Goal: Task Accomplishment & Management: Manage account settings

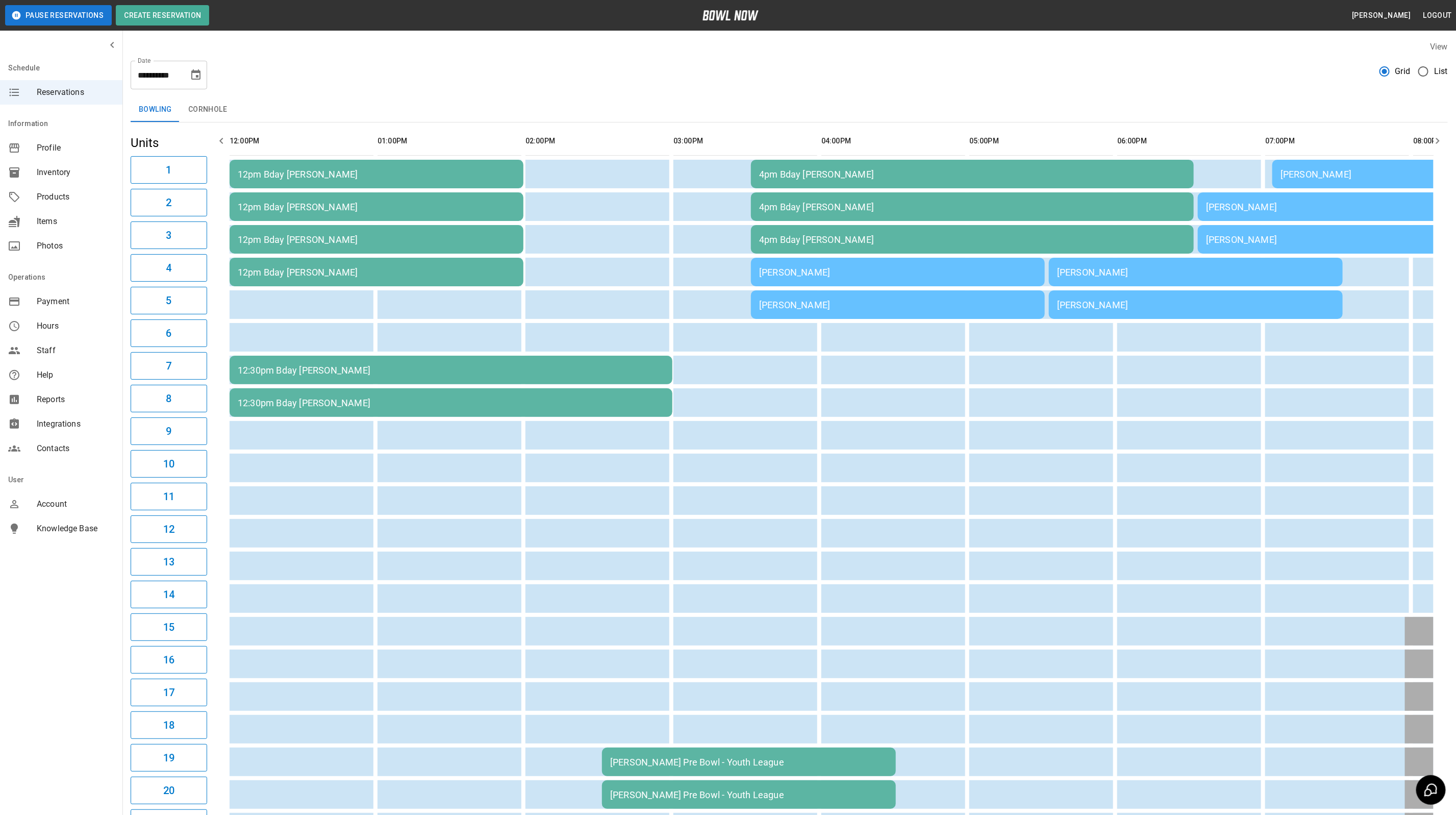
click at [782, 277] on td "[PERSON_NAME]" at bounding box center [898, 272] width 294 height 29
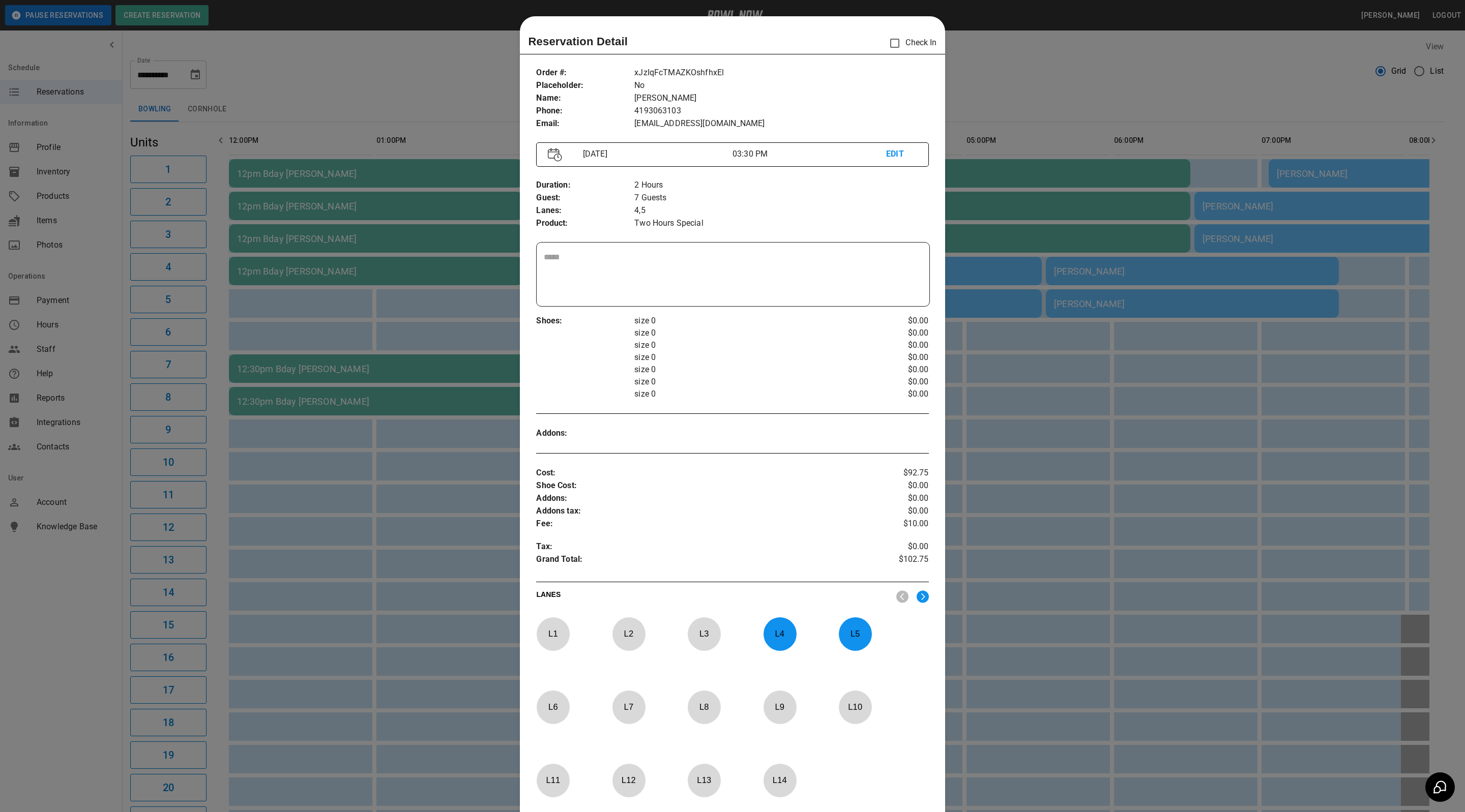
scroll to position [16, 0]
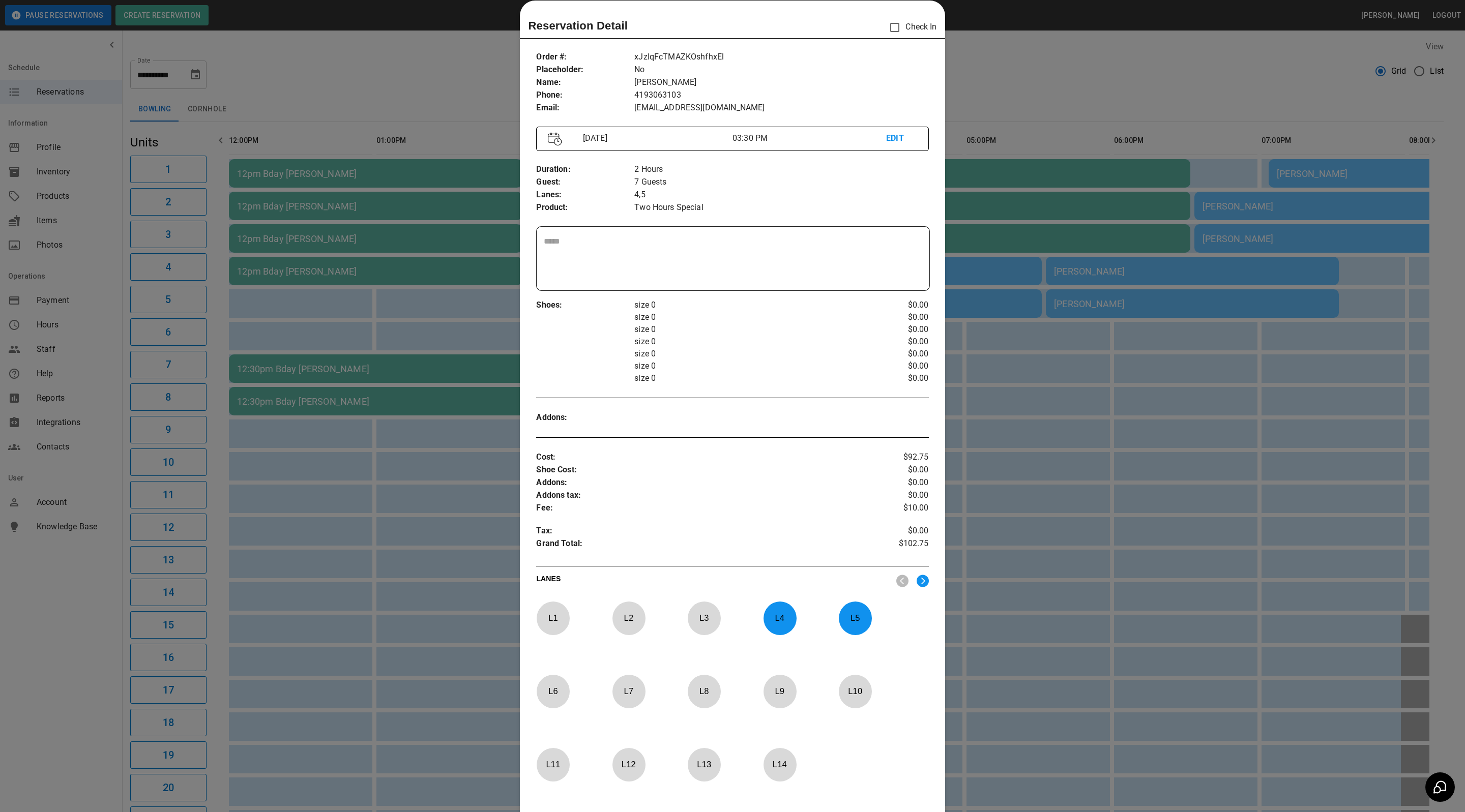
click at [786, 612] on p "L 4" at bounding box center [780, 618] width 33 height 24
click at [554, 692] on p "L 6" at bounding box center [553, 692] width 33 height 24
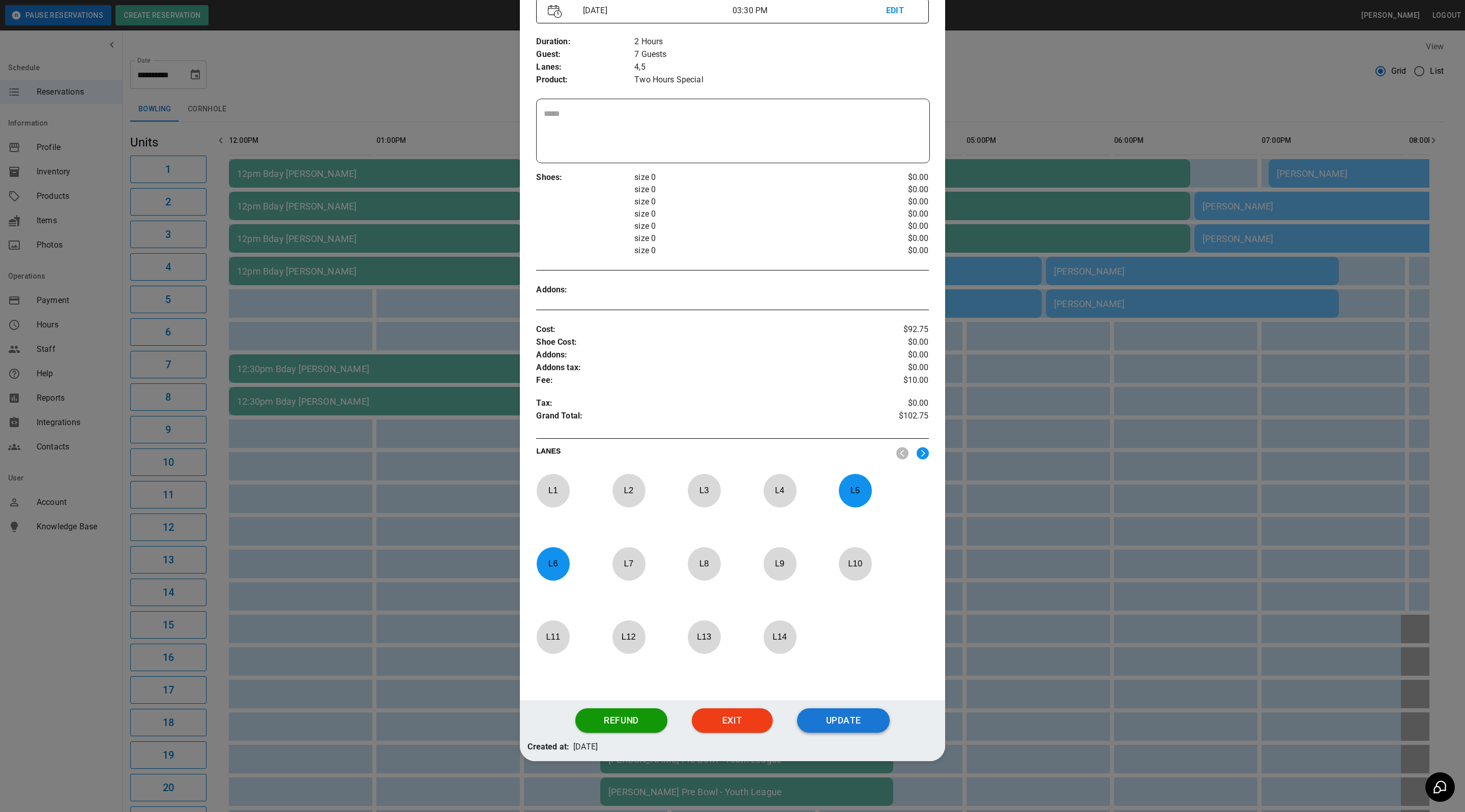
click at [861, 721] on button "Update" at bounding box center [843, 720] width 93 height 24
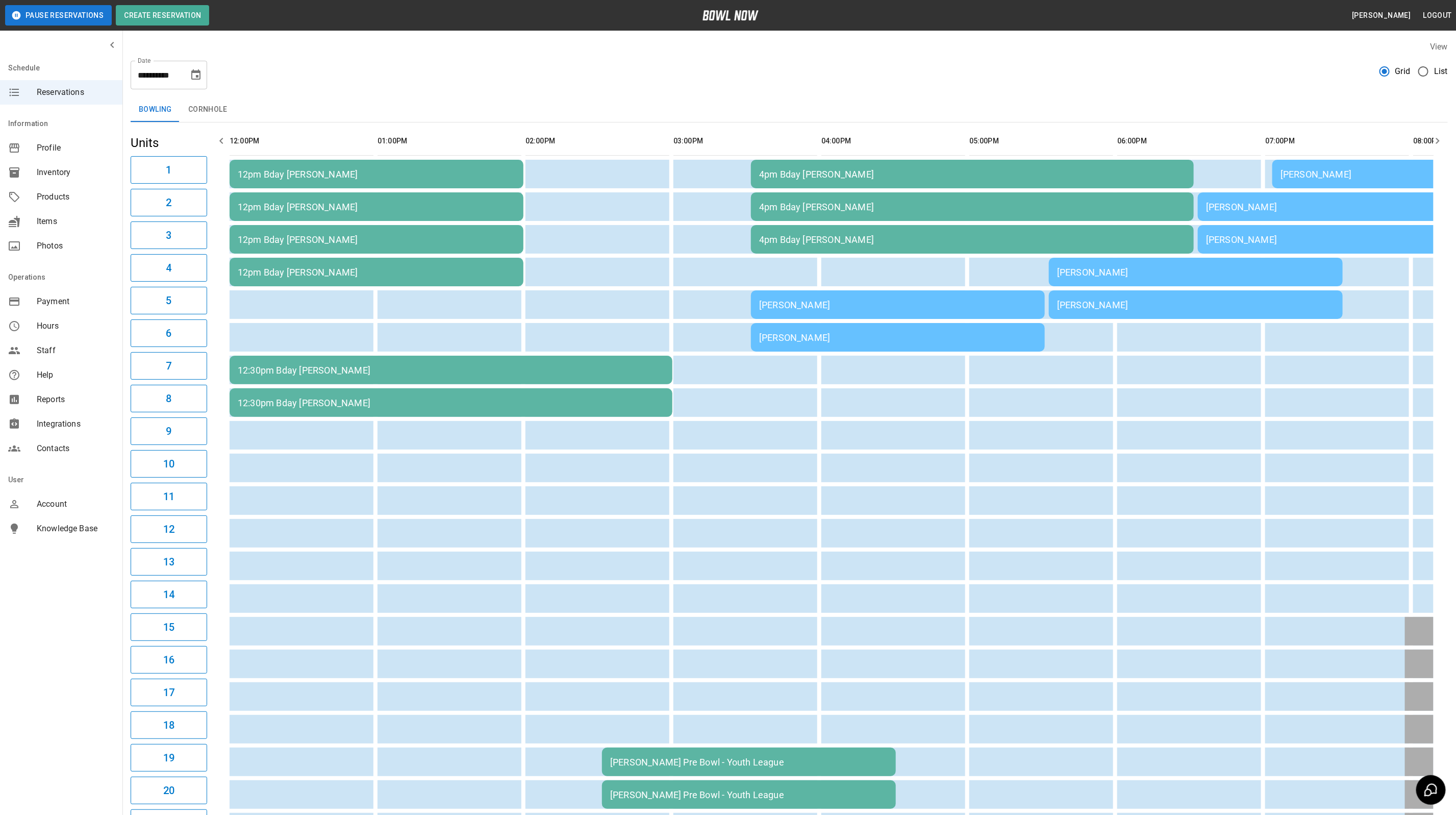
click at [963, 310] on td "[PERSON_NAME]" at bounding box center [898, 305] width 294 height 29
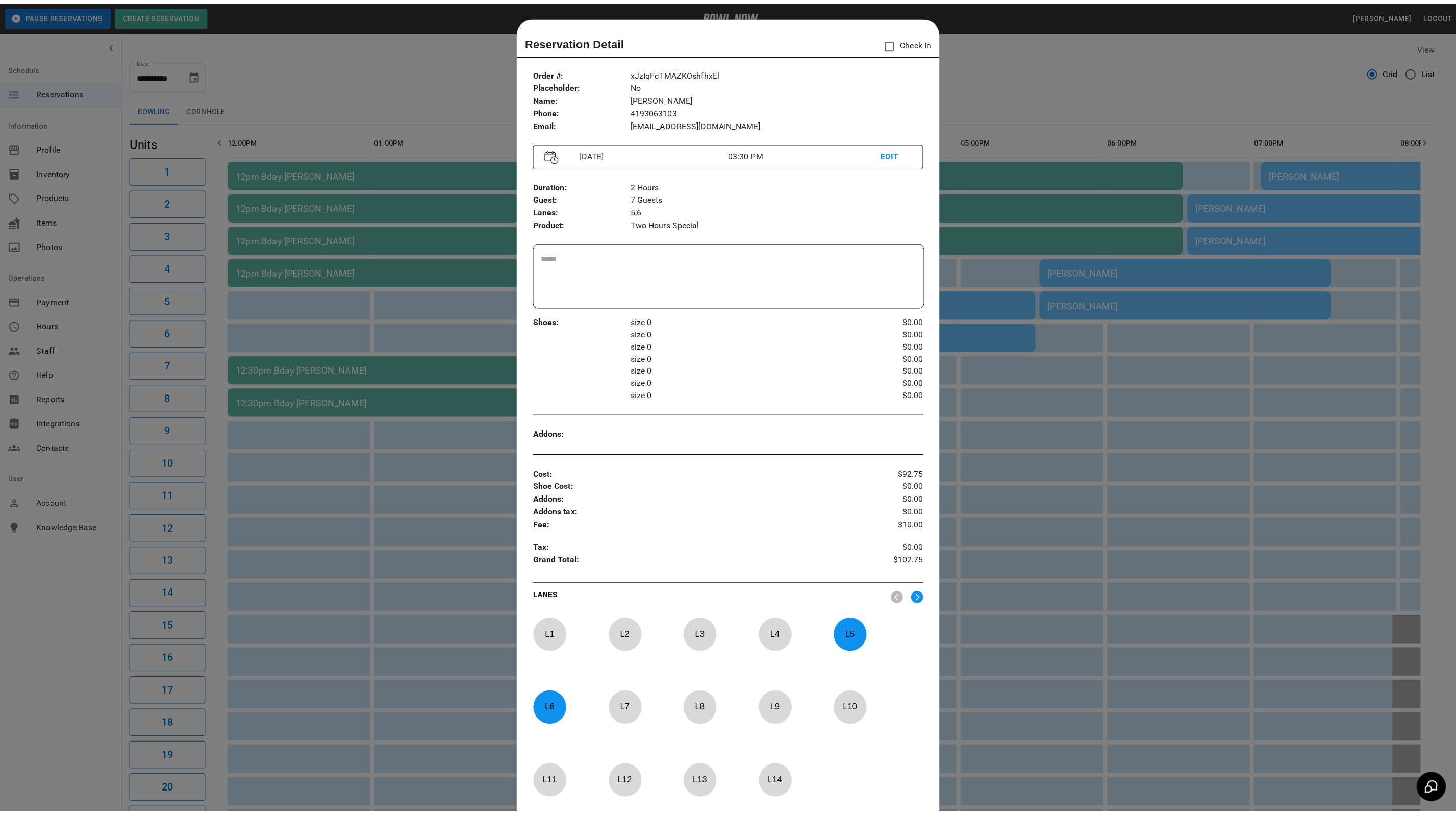
scroll to position [16, 0]
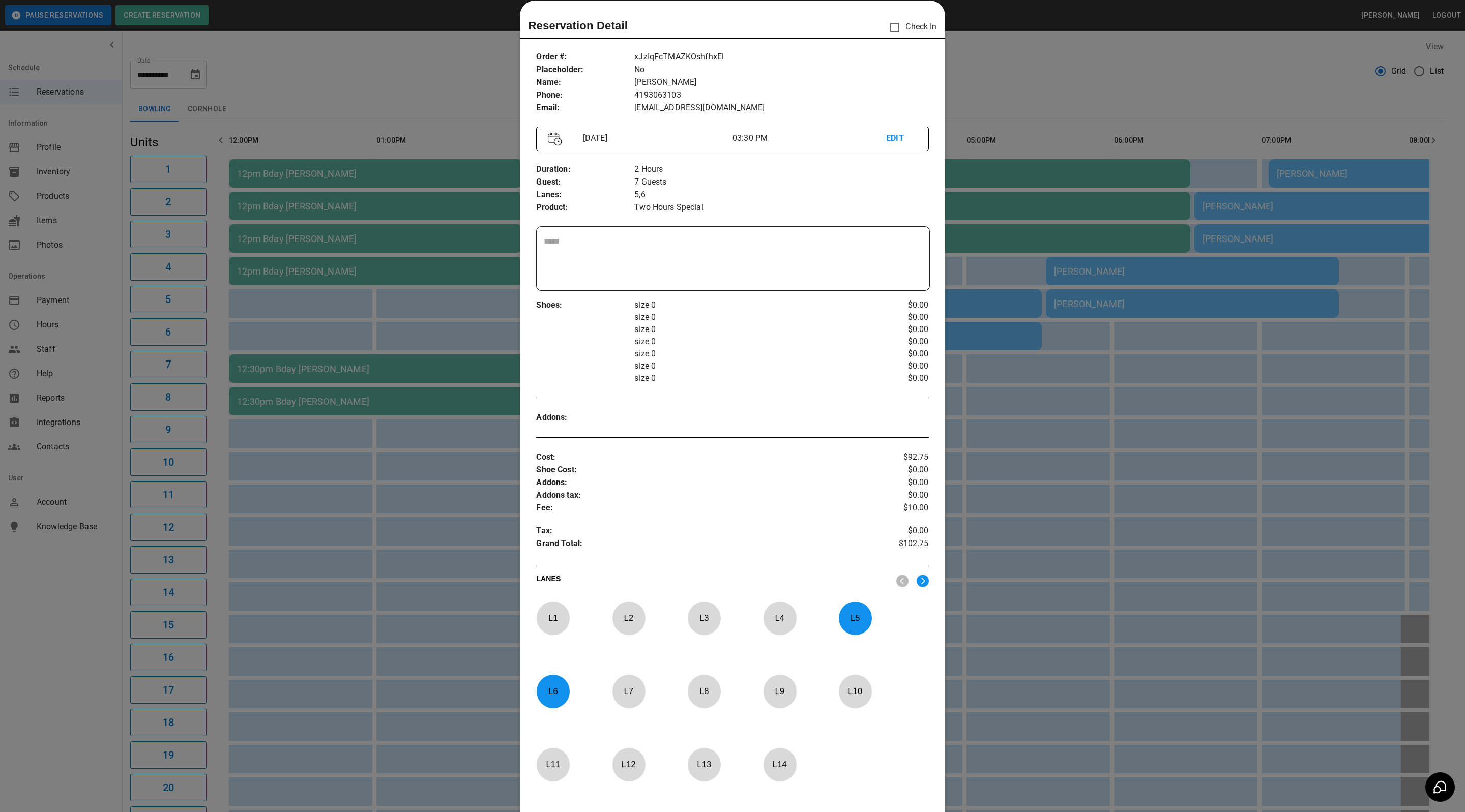
click at [1062, 83] on div at bounding box center [732, 406] width 1465 height 812
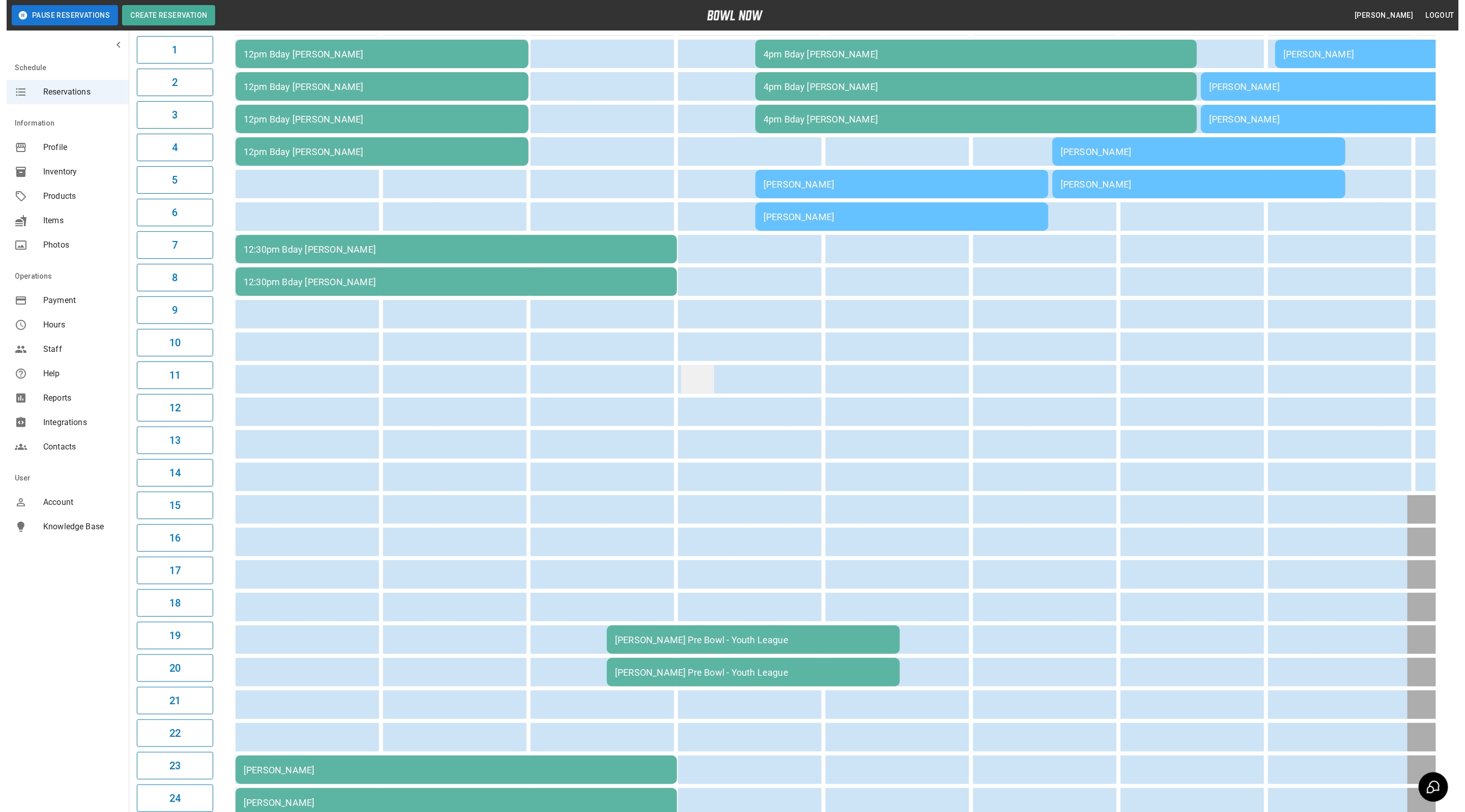
scroll to position [45, 0]
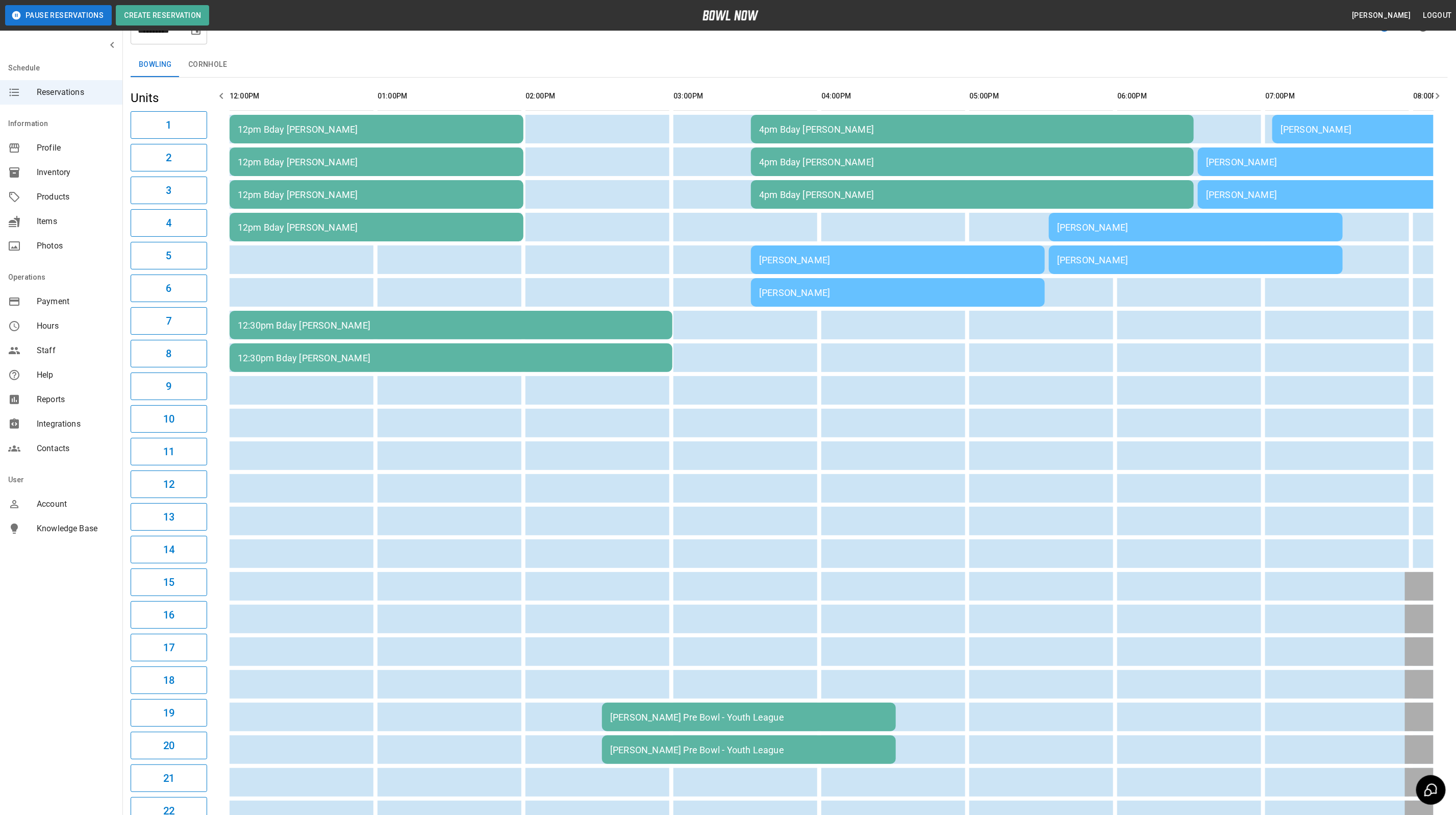
click at [828, 268] on td "[PERSON_NAME]" at bounding box center [898, 259] width 294 height 29
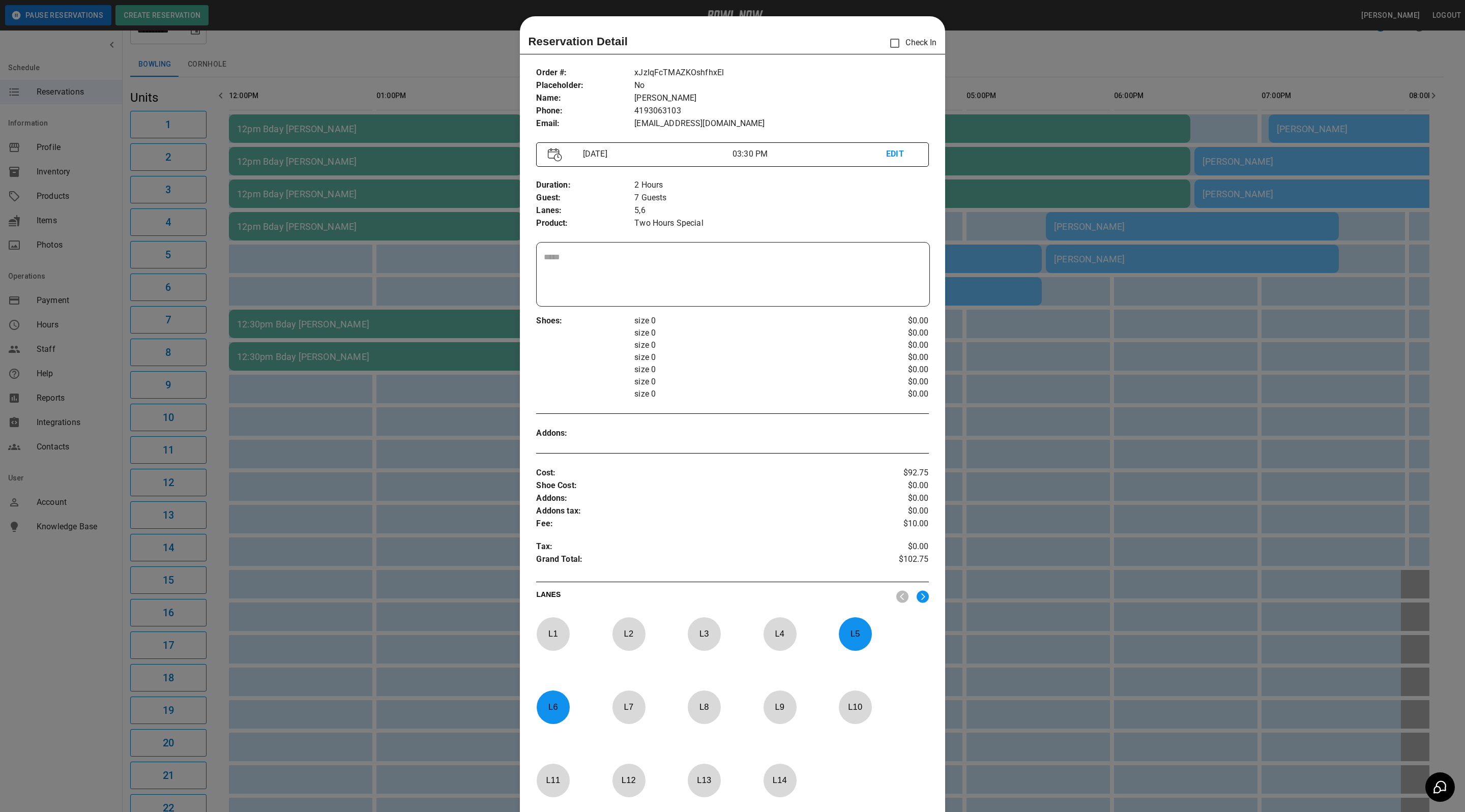
scroll to position [16, 0]
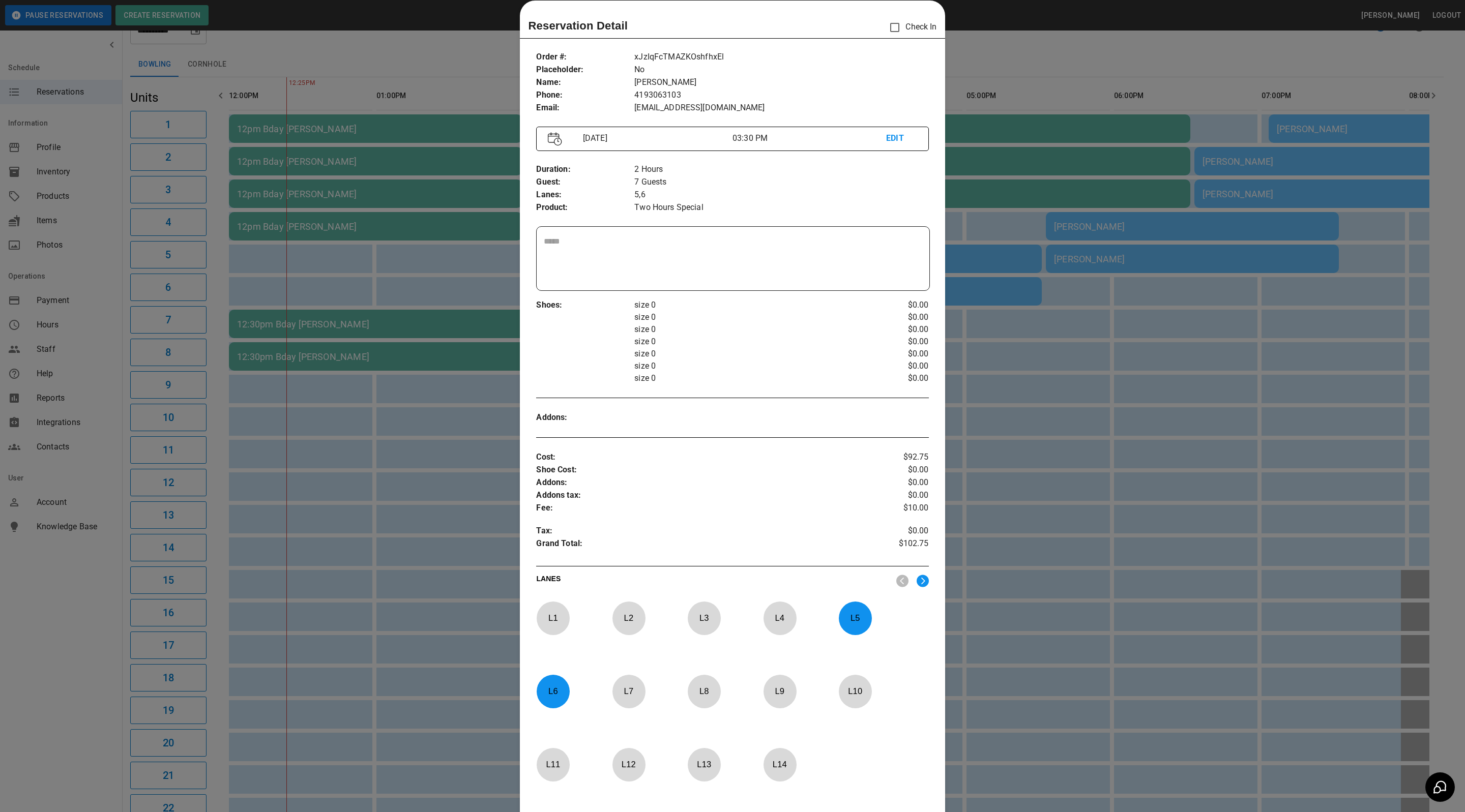
click at [1117, 393] on div at bounding box center [732, 406] width 1465 height 812
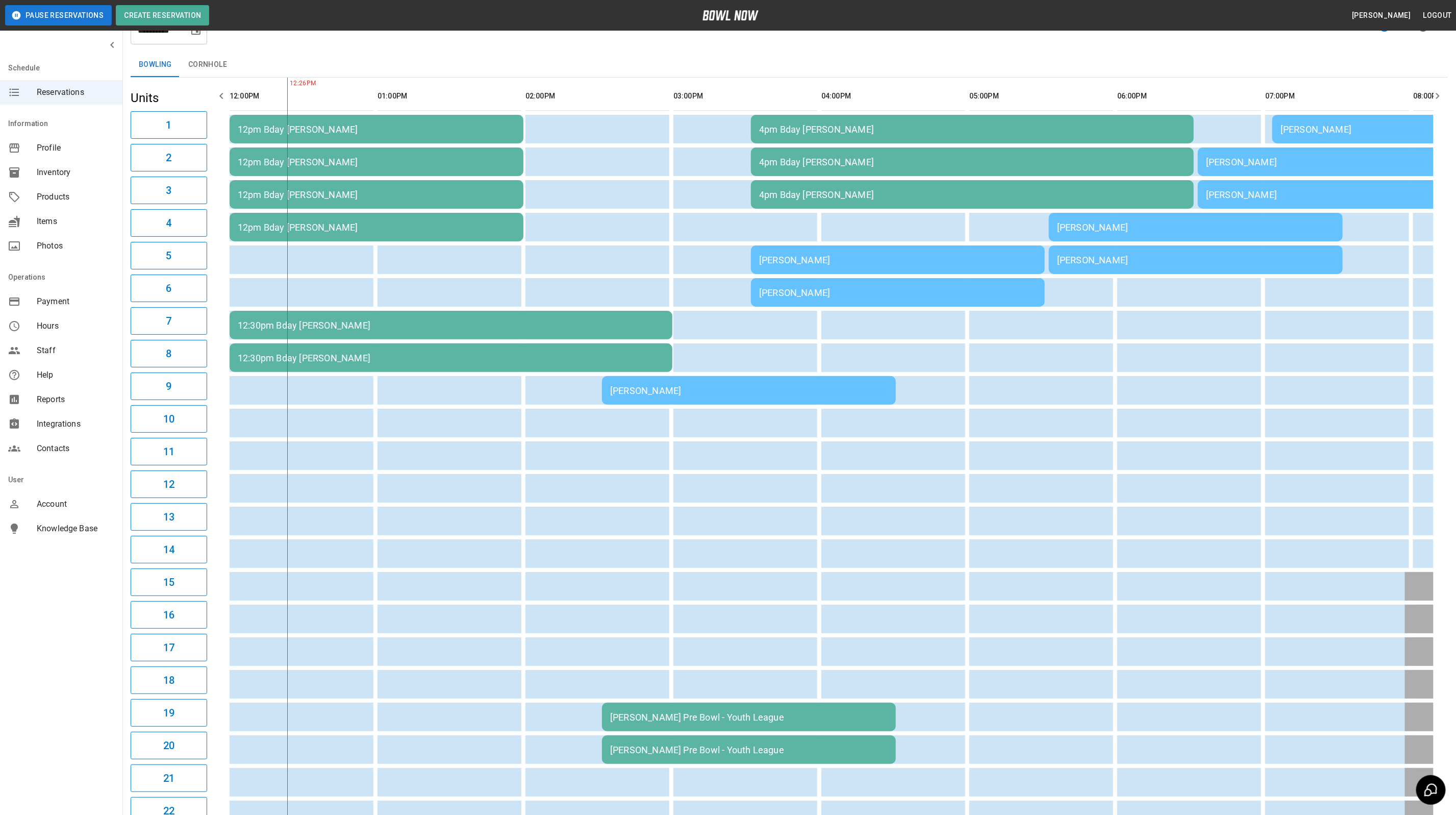
click at [767, 392] on div "Jon Seiber" at bounding box center [748, 390] width 277 height 10
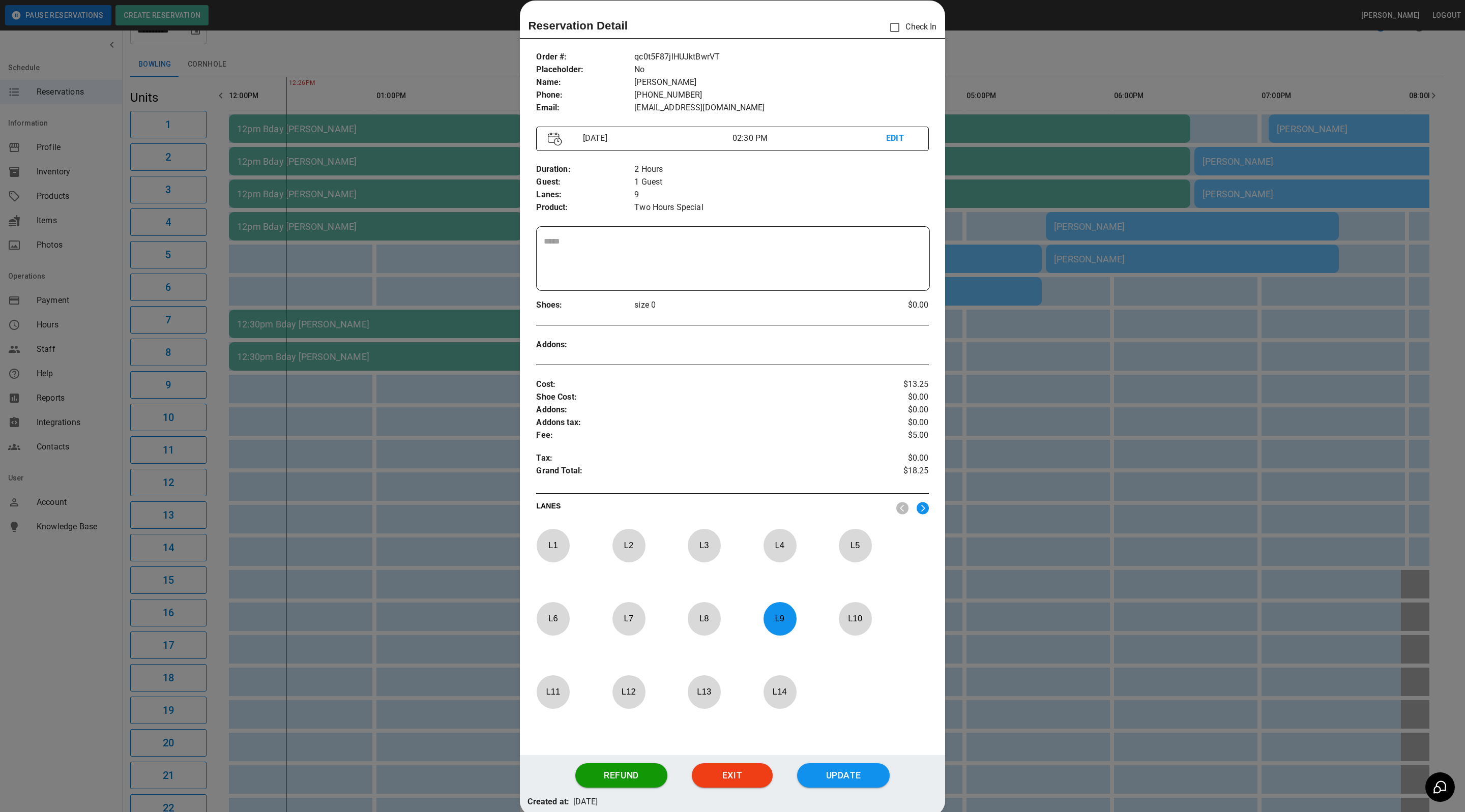
click at [1093, 331] on div at bounding box center [732, 406] width 1465 height 812
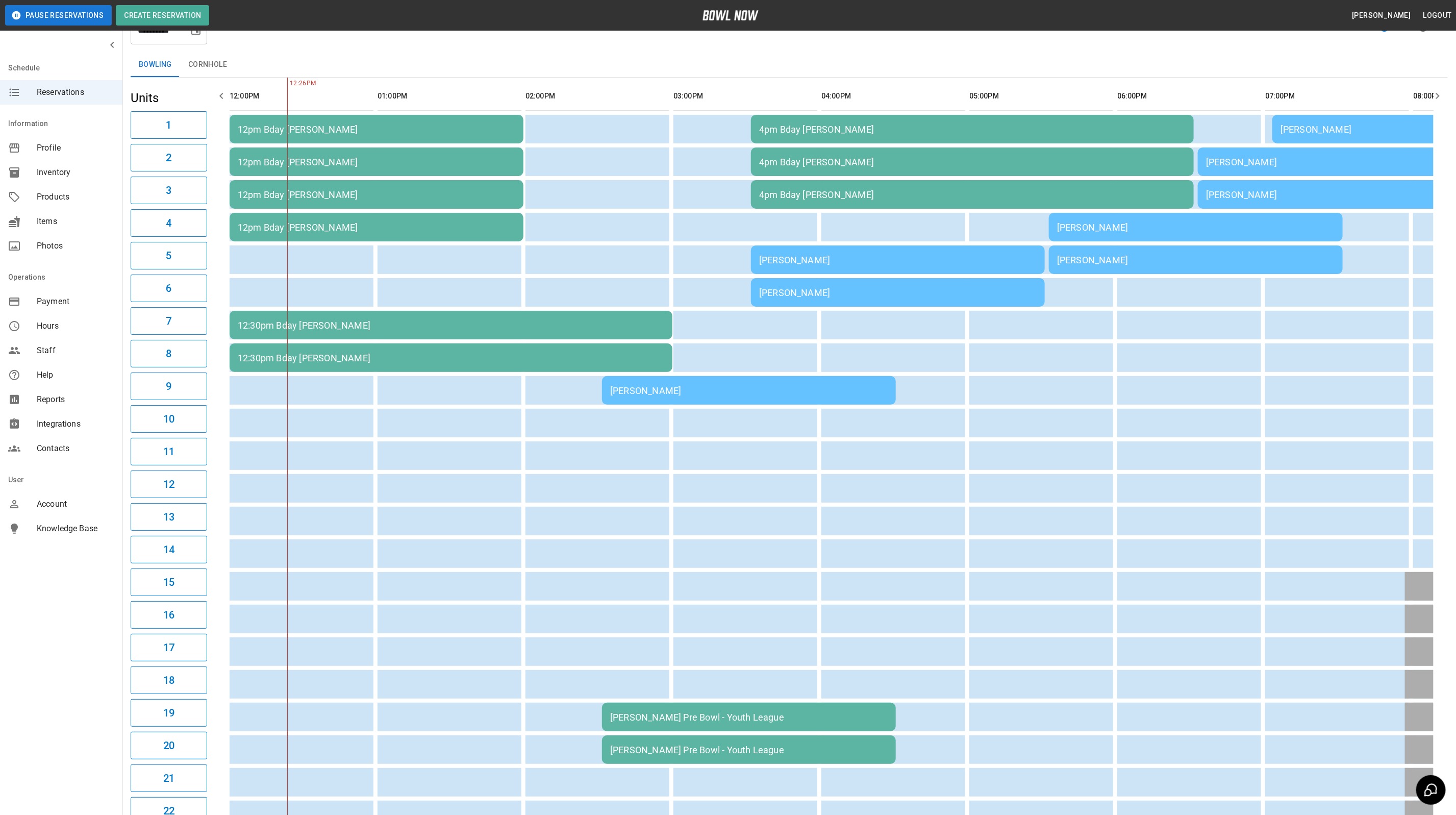
click at [871, 252] on td "[PERSON_NAME]" at bounding box center [898, 259] width 294 height 29
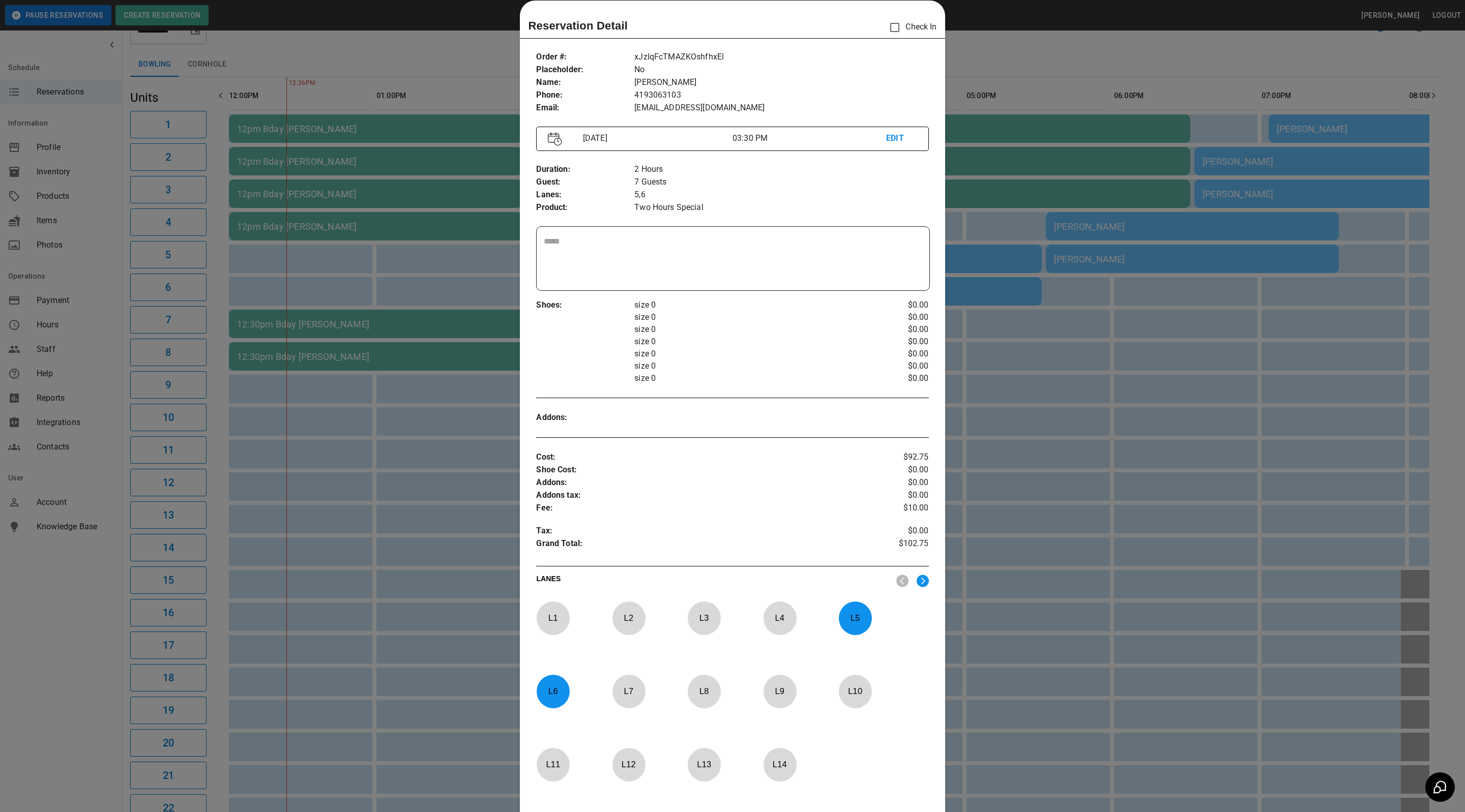
click at [1202, 382] on div at bounding box center [732, 406] width 1465 height 812
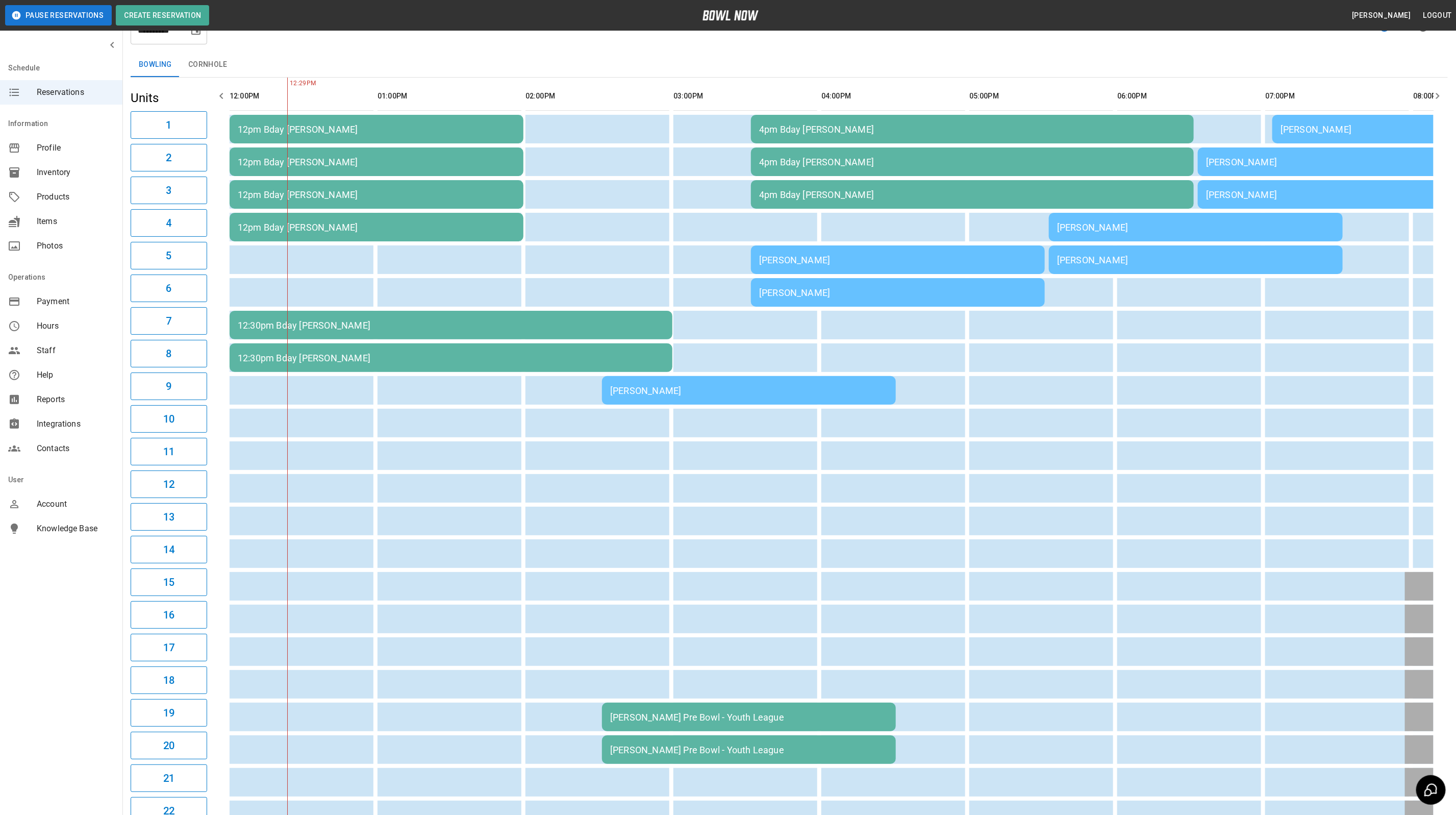
click at [701, 385] on div "Jon Seiber" at bounding box center [748, 390] width 277 height 10
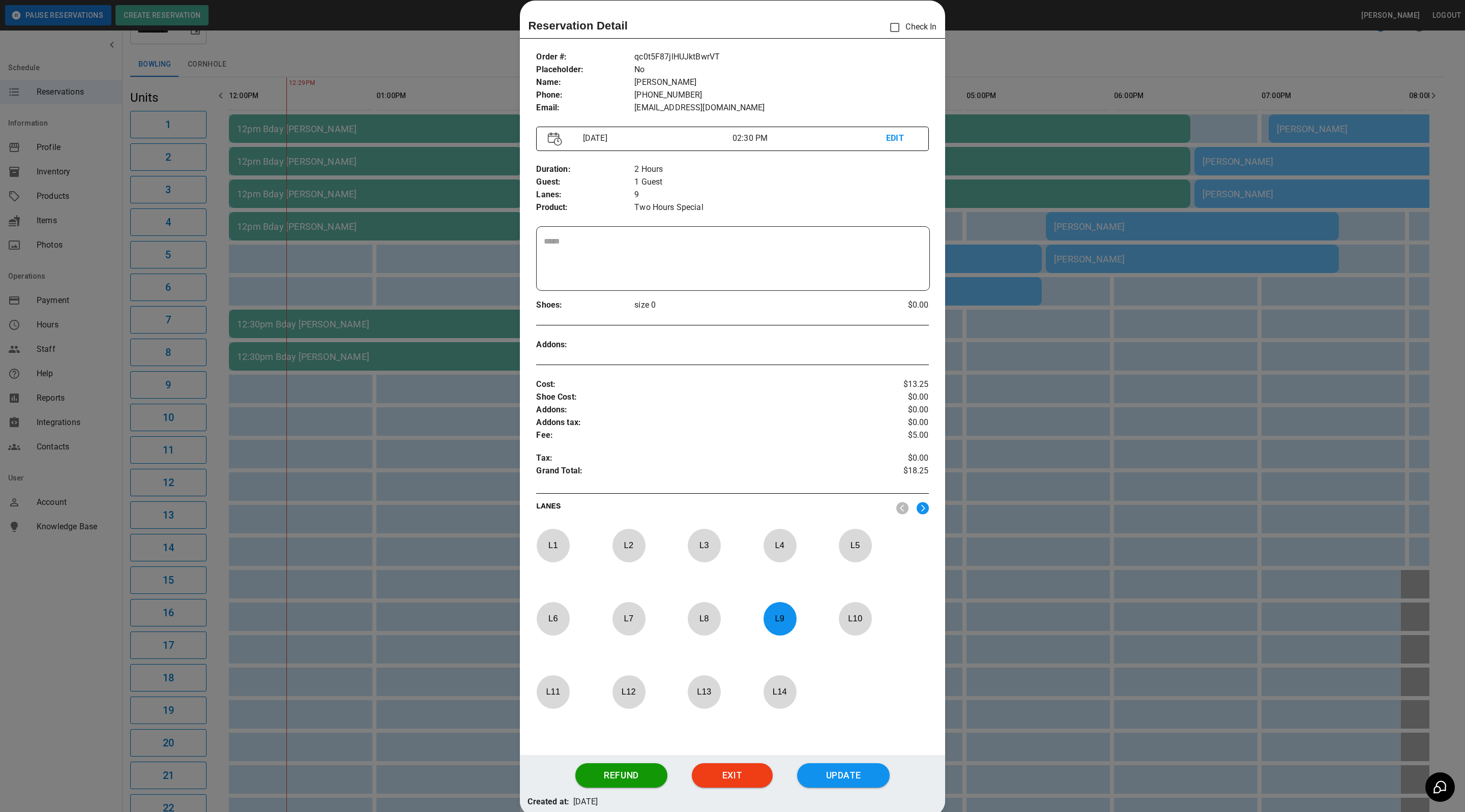
click at [1024, 154] on div at bounding box center [732, 406] width 1465 height 812
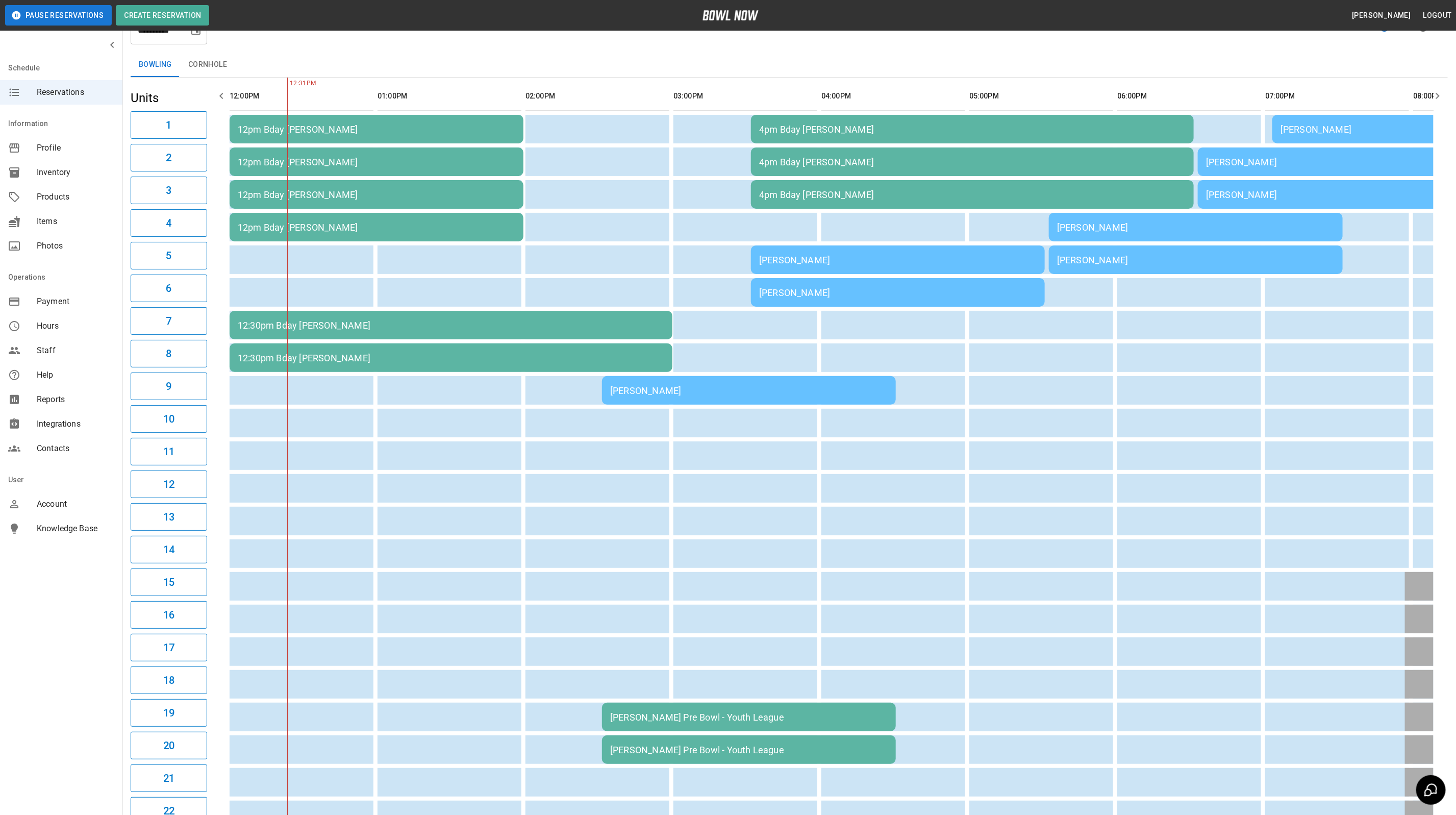
click at [1158, 222] on div "[PERSON_NAME]" at bounding box center [1195, 227] width 277 height 10
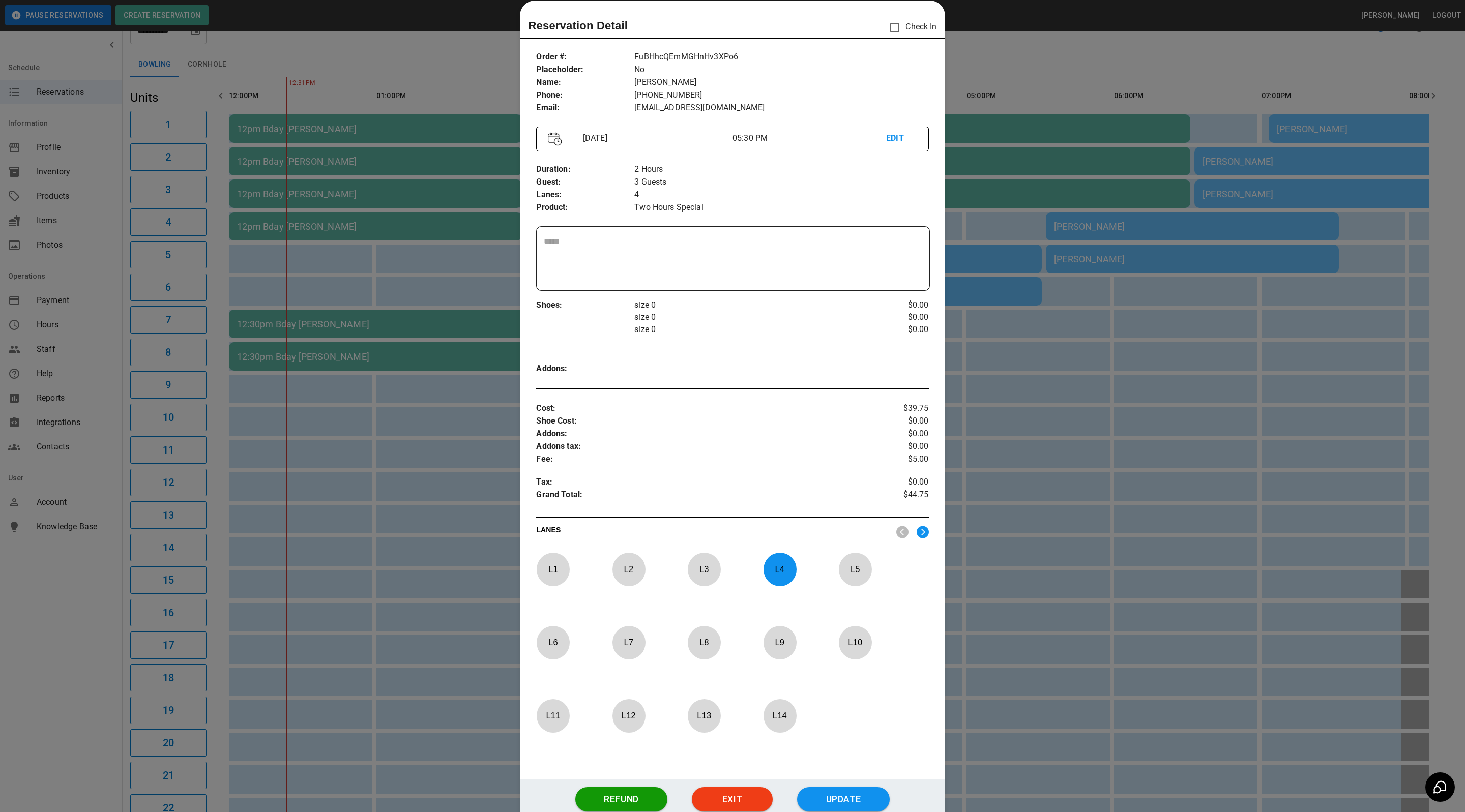
click at [1163, 341] on div at bounding box center [732, 406] width 1465 height 812
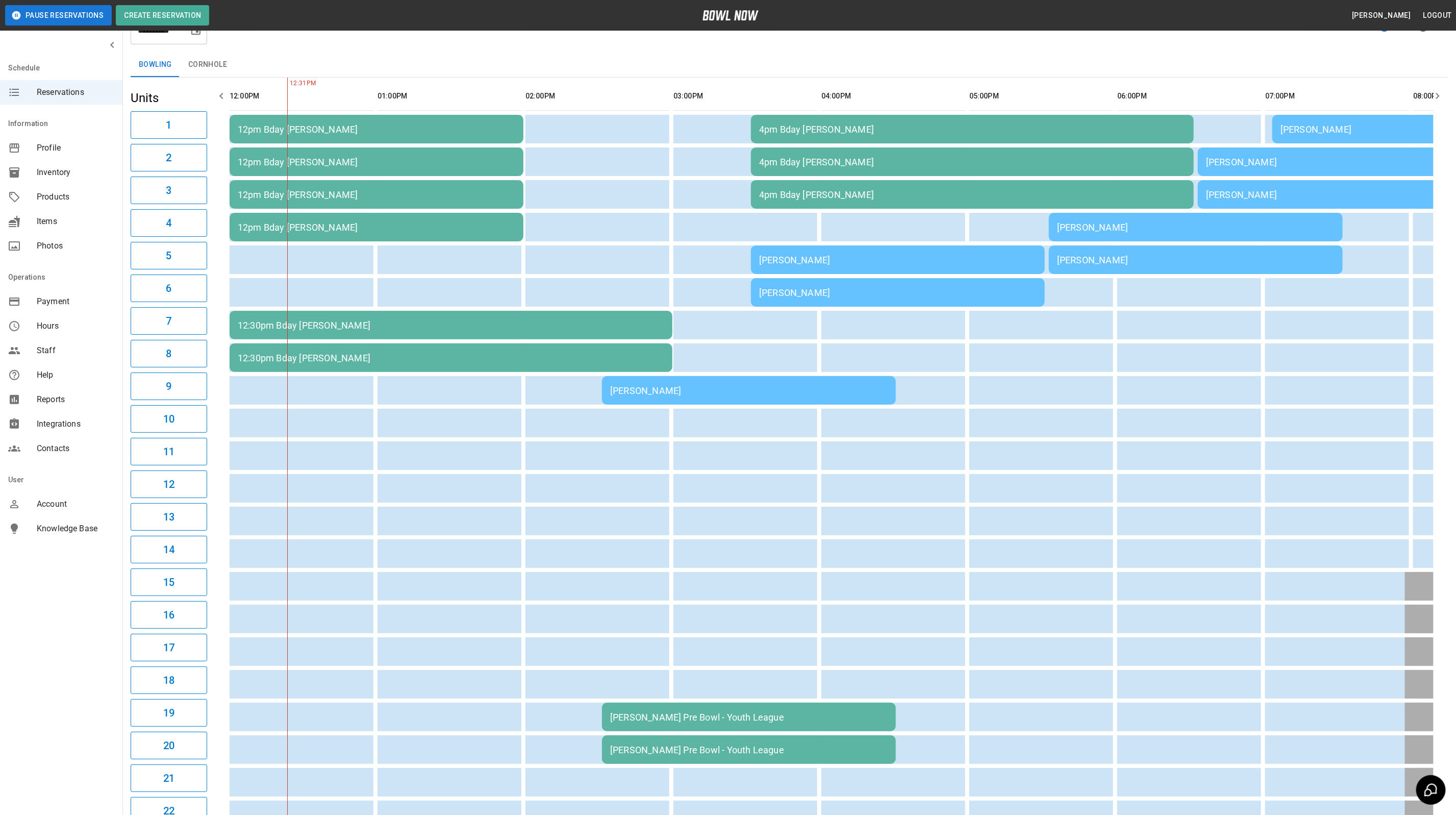
click at [1170, 224] on div "[PERSON_NAME]" at bounding box center [1195, 227] width 277 height 10
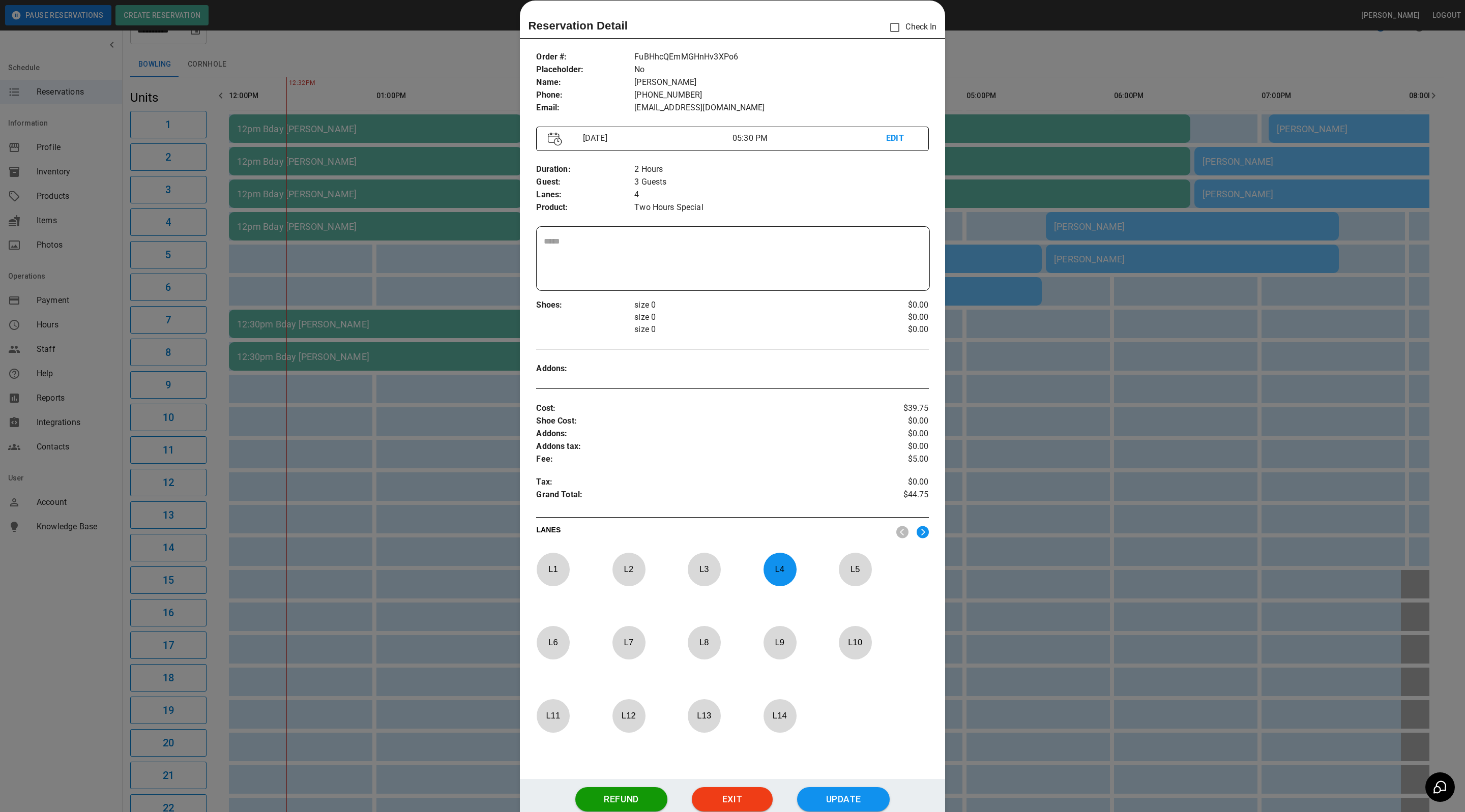
click at [1185, 240] on div at bounding box center [732, 406] width 1465 height 812
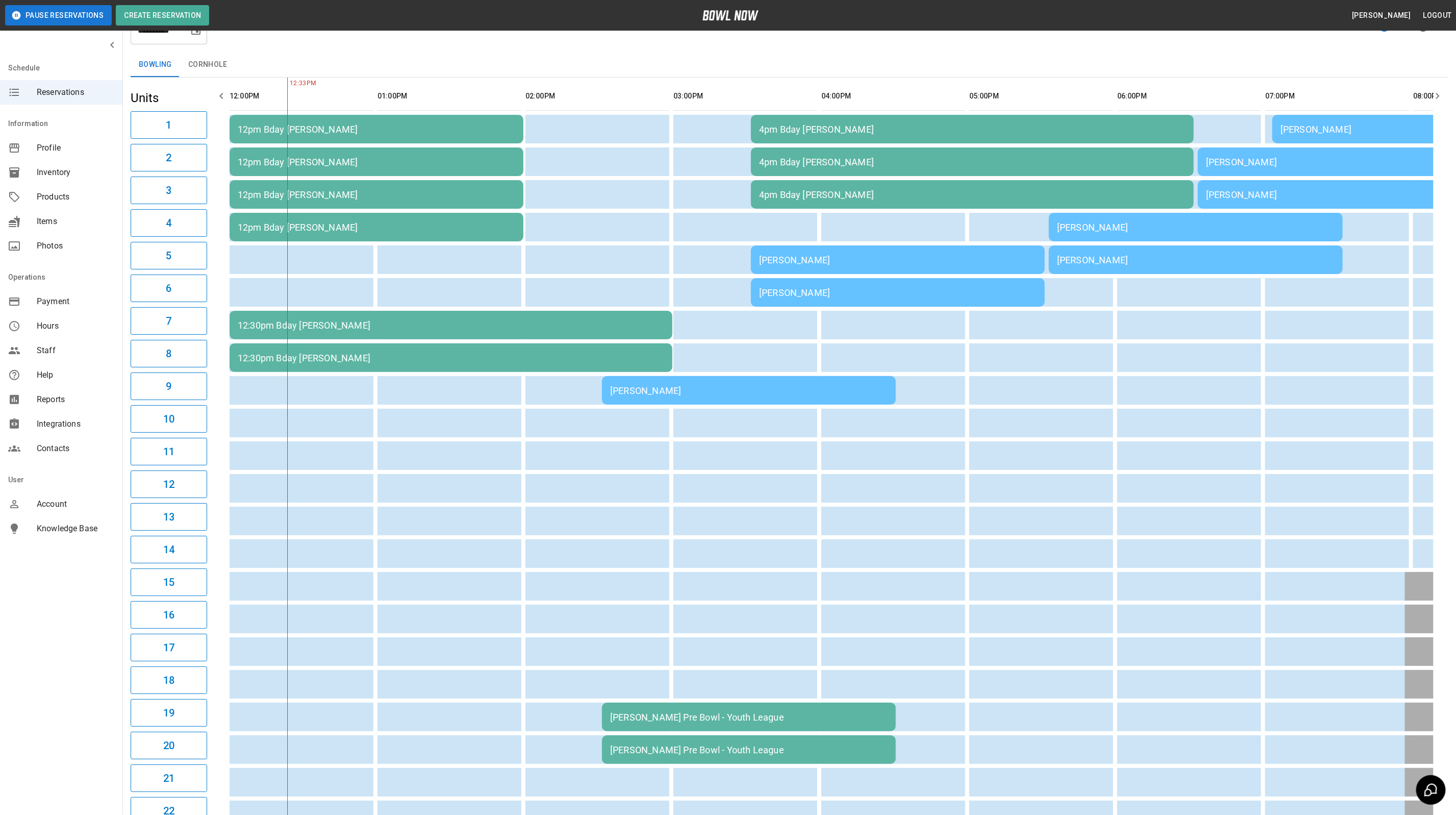
click at [834, 396] on td "Jon Seiber" at bounding box center [749, 390] width 294 height 29
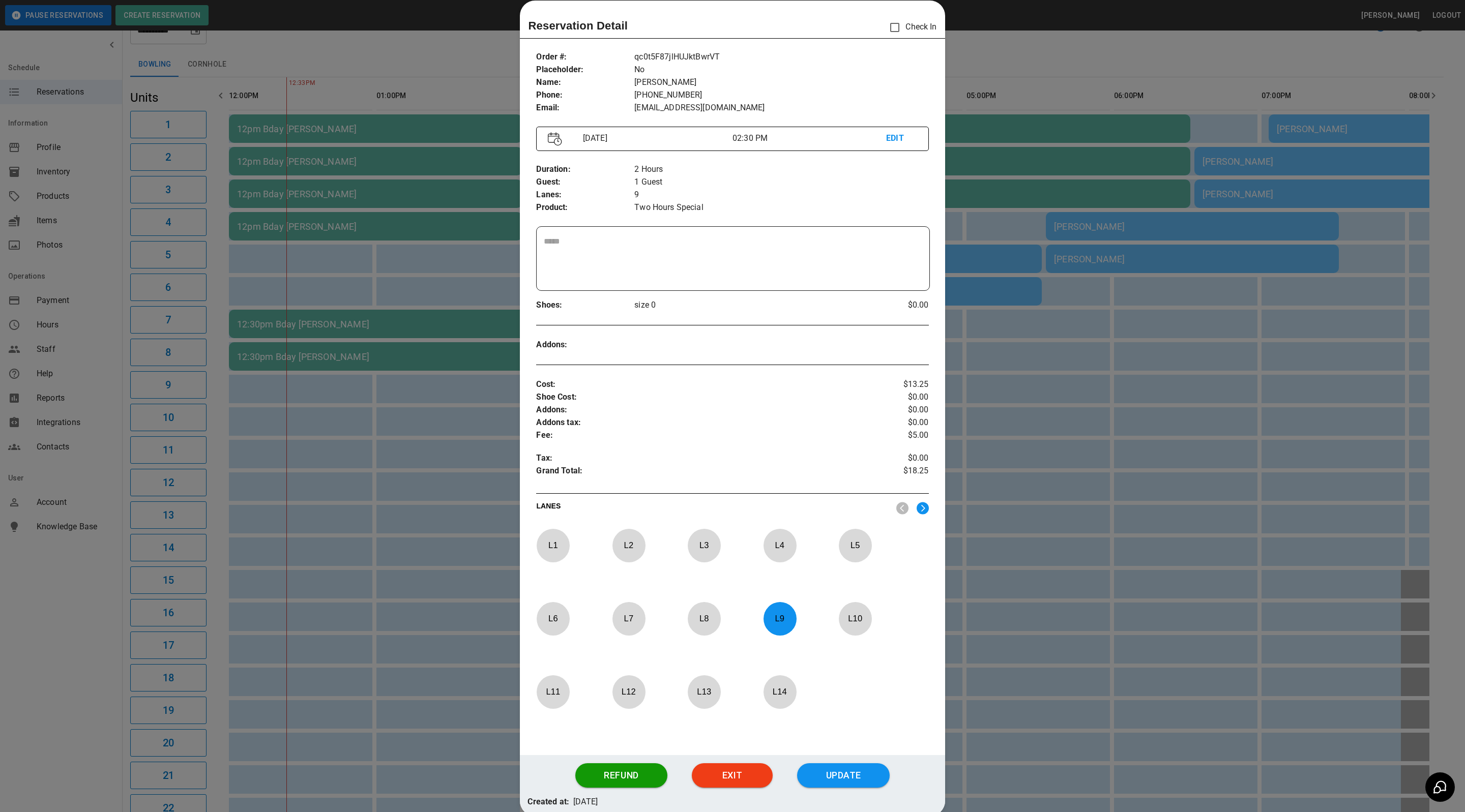
click at [1016, 279] on div at bounding box center [732, 406] width 1465 height 812
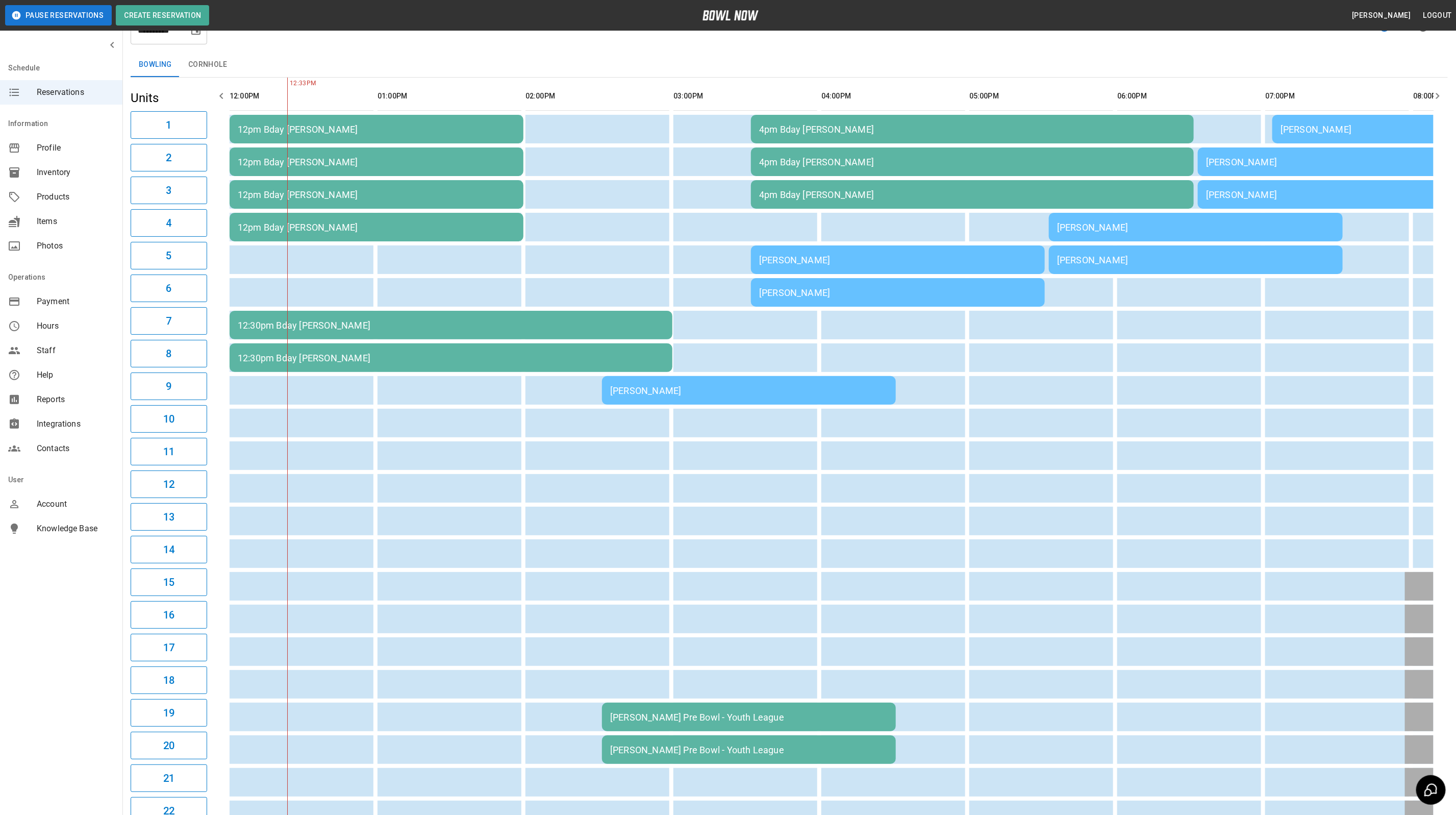
click at [1057, 258] on div "[PERSON_NAME]" at bounding box center [1195, 259] width 277 height 10
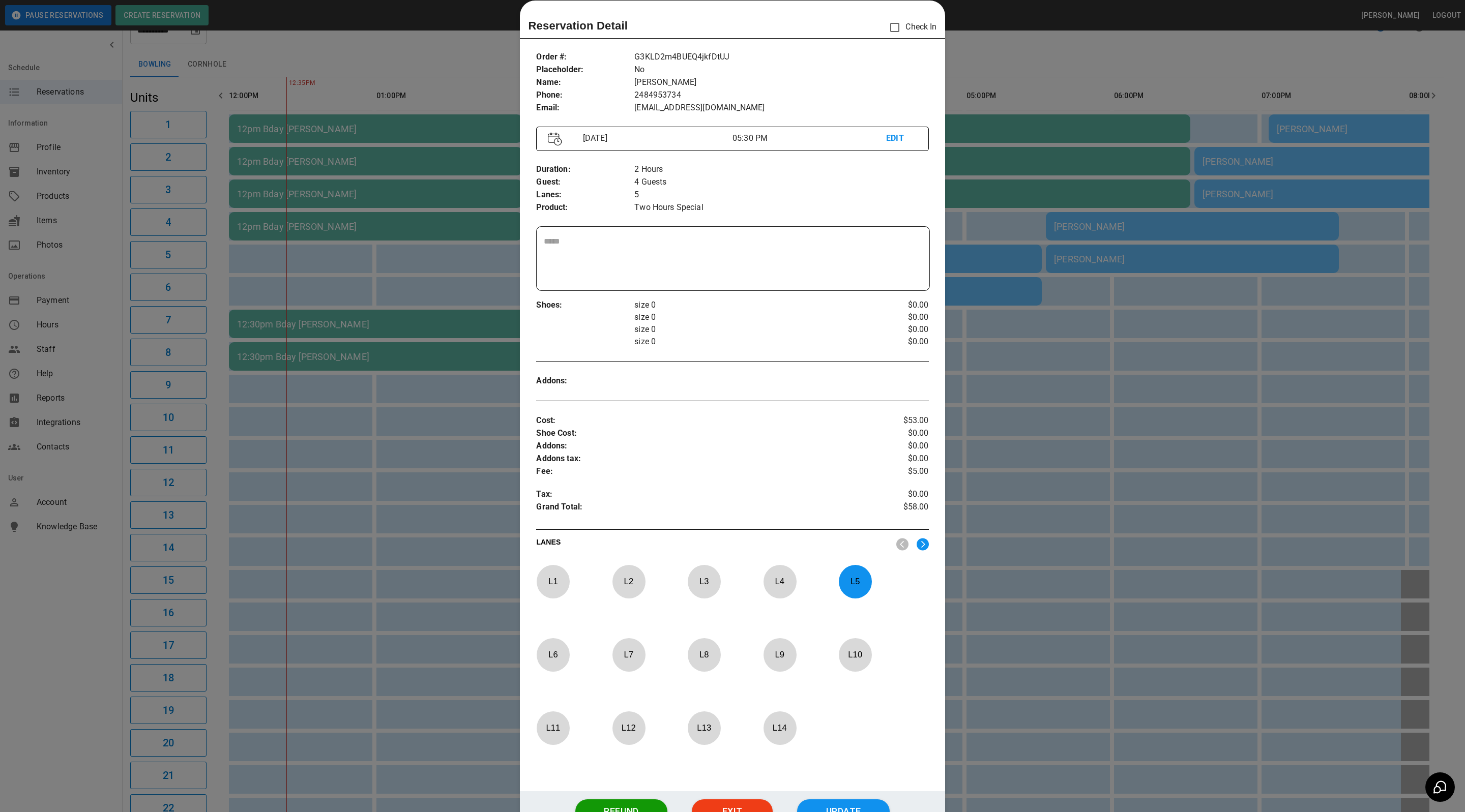
click at [1134, 345] on div at bounding box center [732, 406] width 1465 height 812
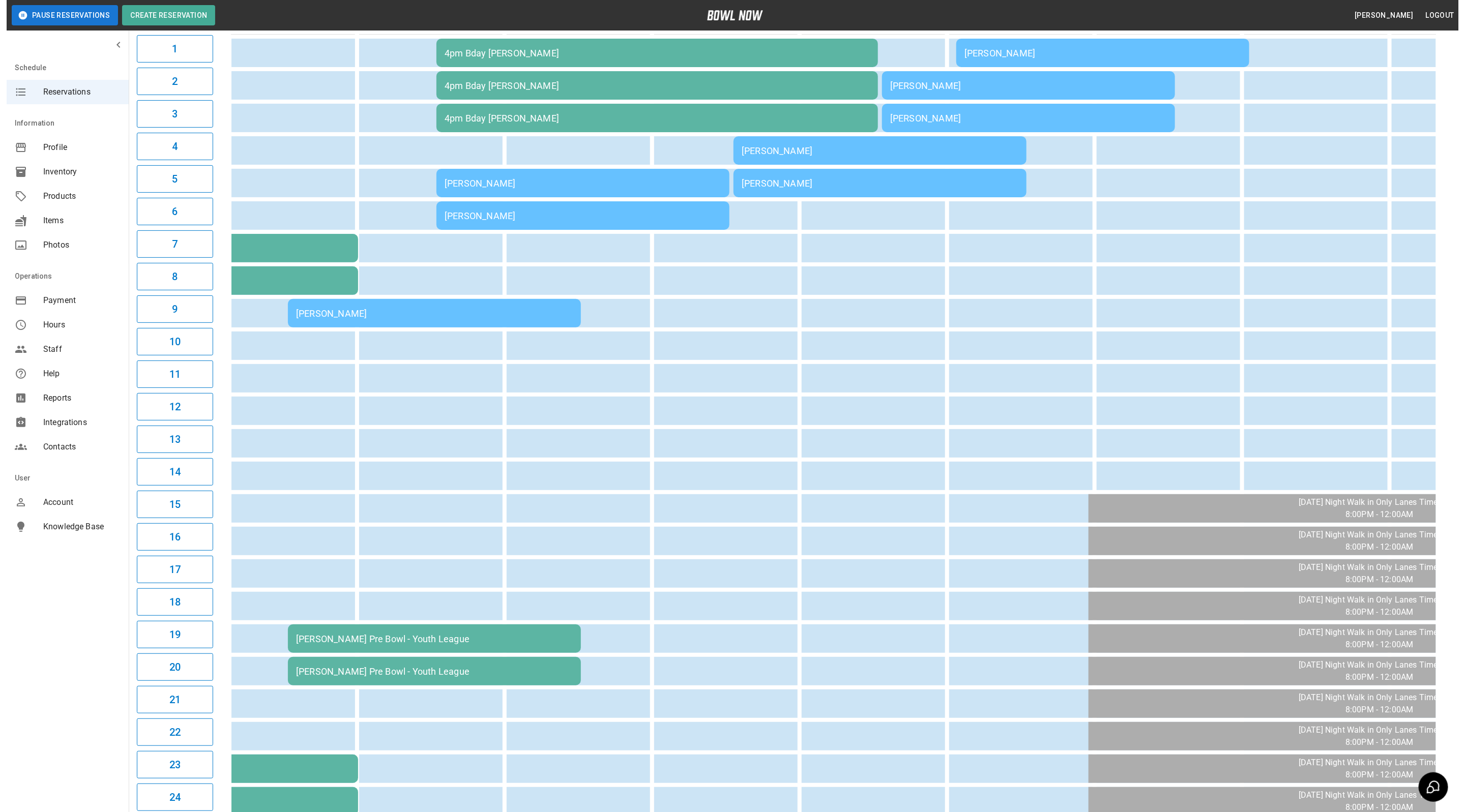
scroll to position [0, 0]
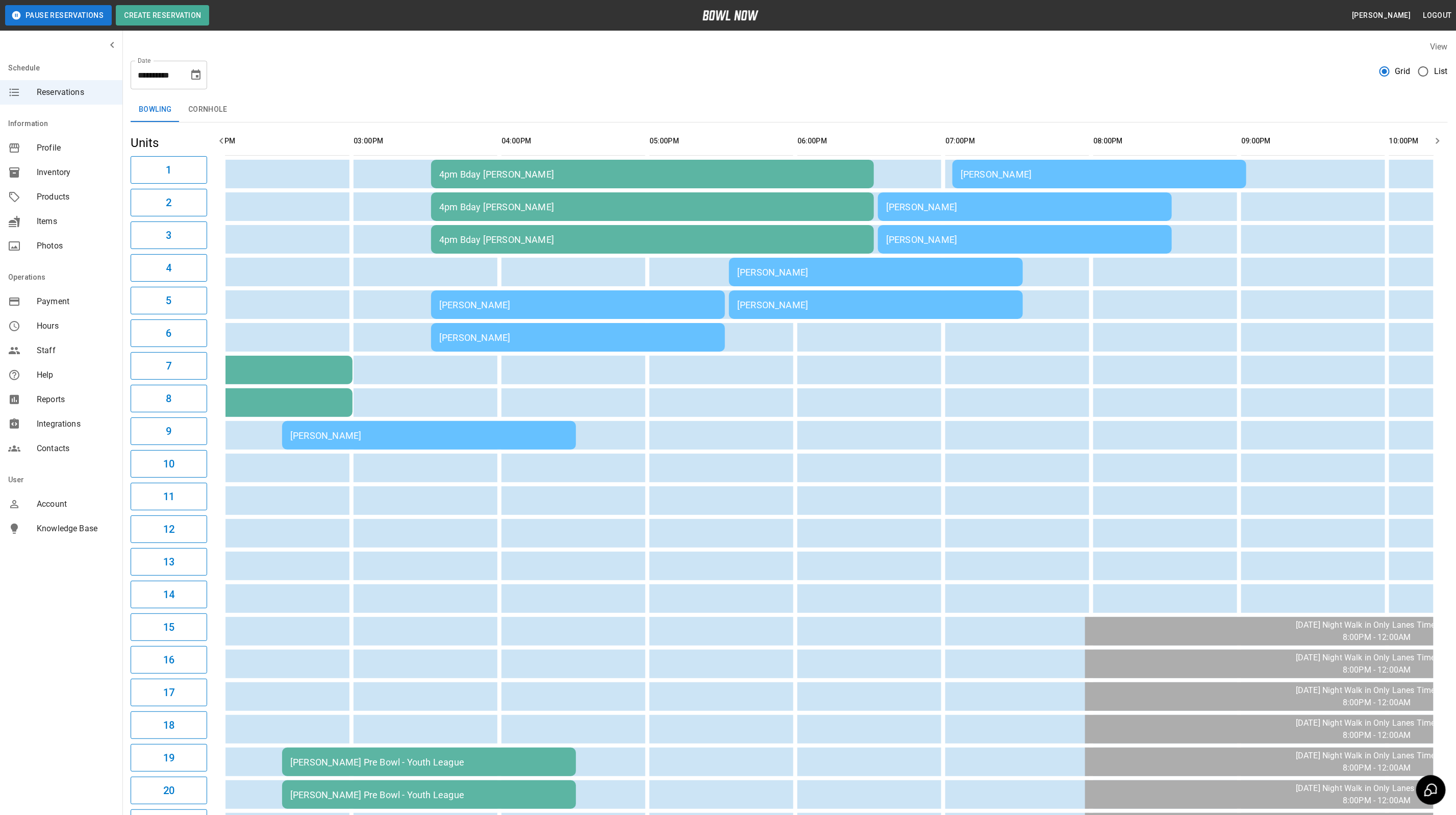
click at [970, 215] on td "[PERSON_NAME]" at bounding box center [1025, 206] width 294 height 29
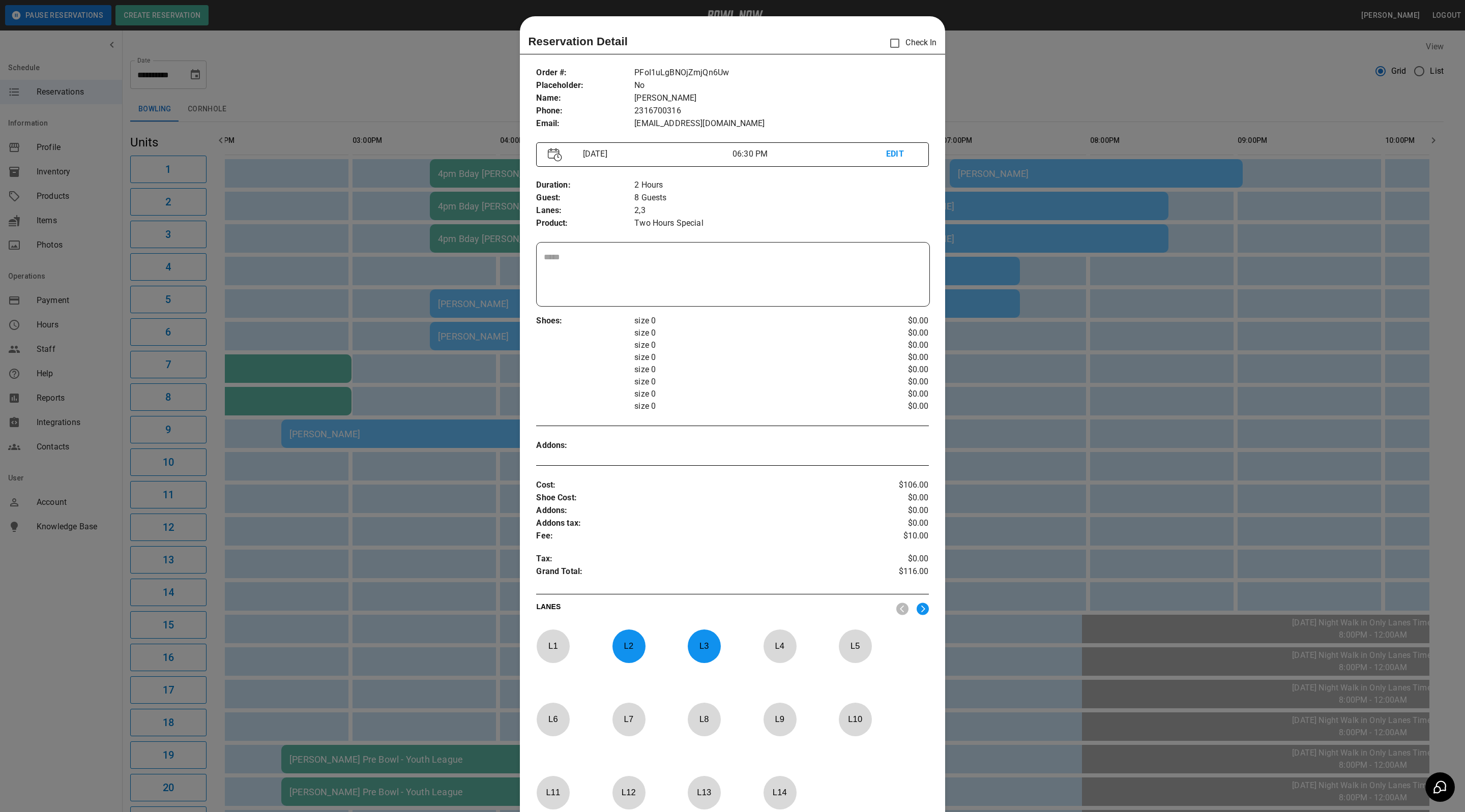
scroll to position [16, 0]
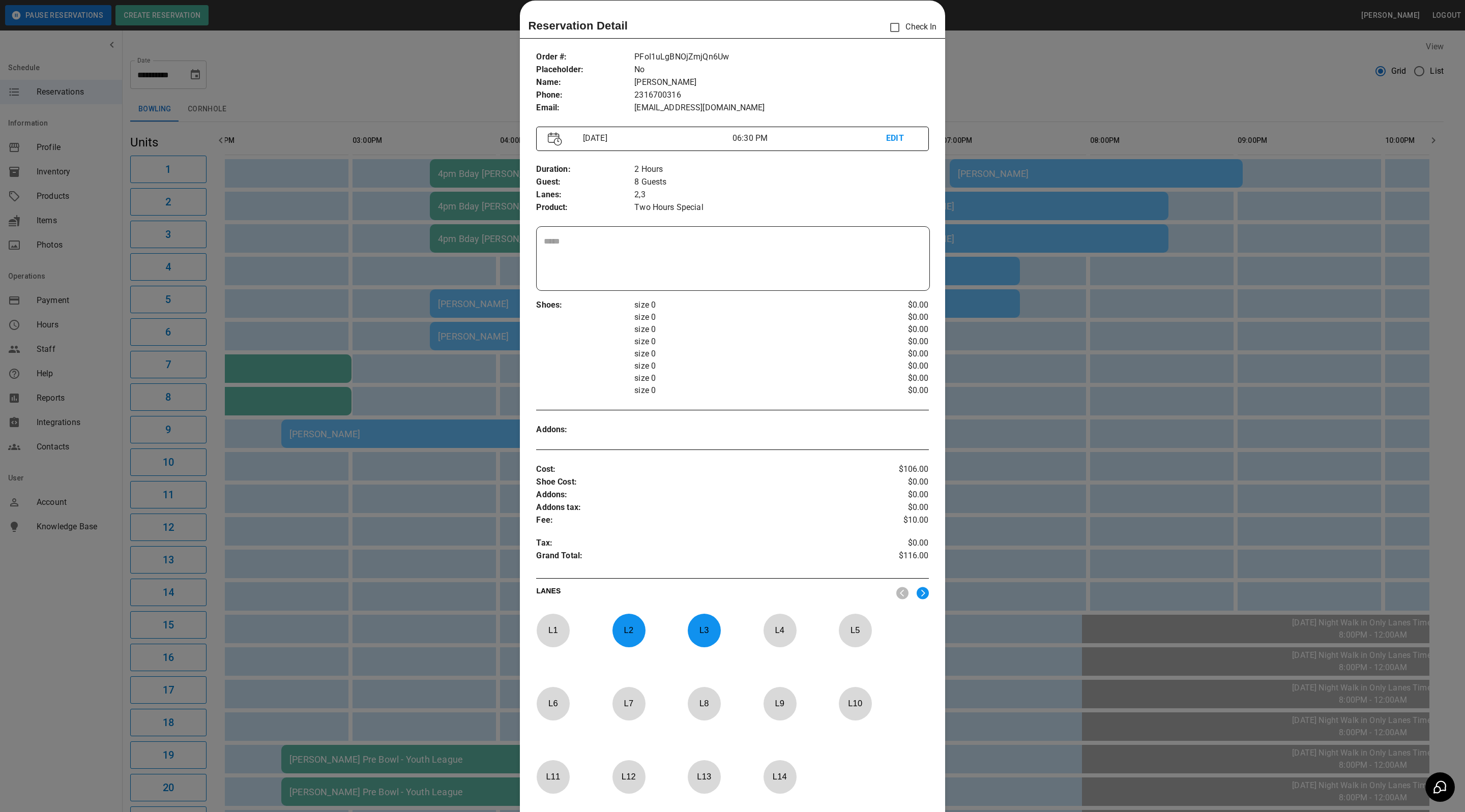
click at [1067, 258] on div at bounding box center [732, 406] width 1465 height 812
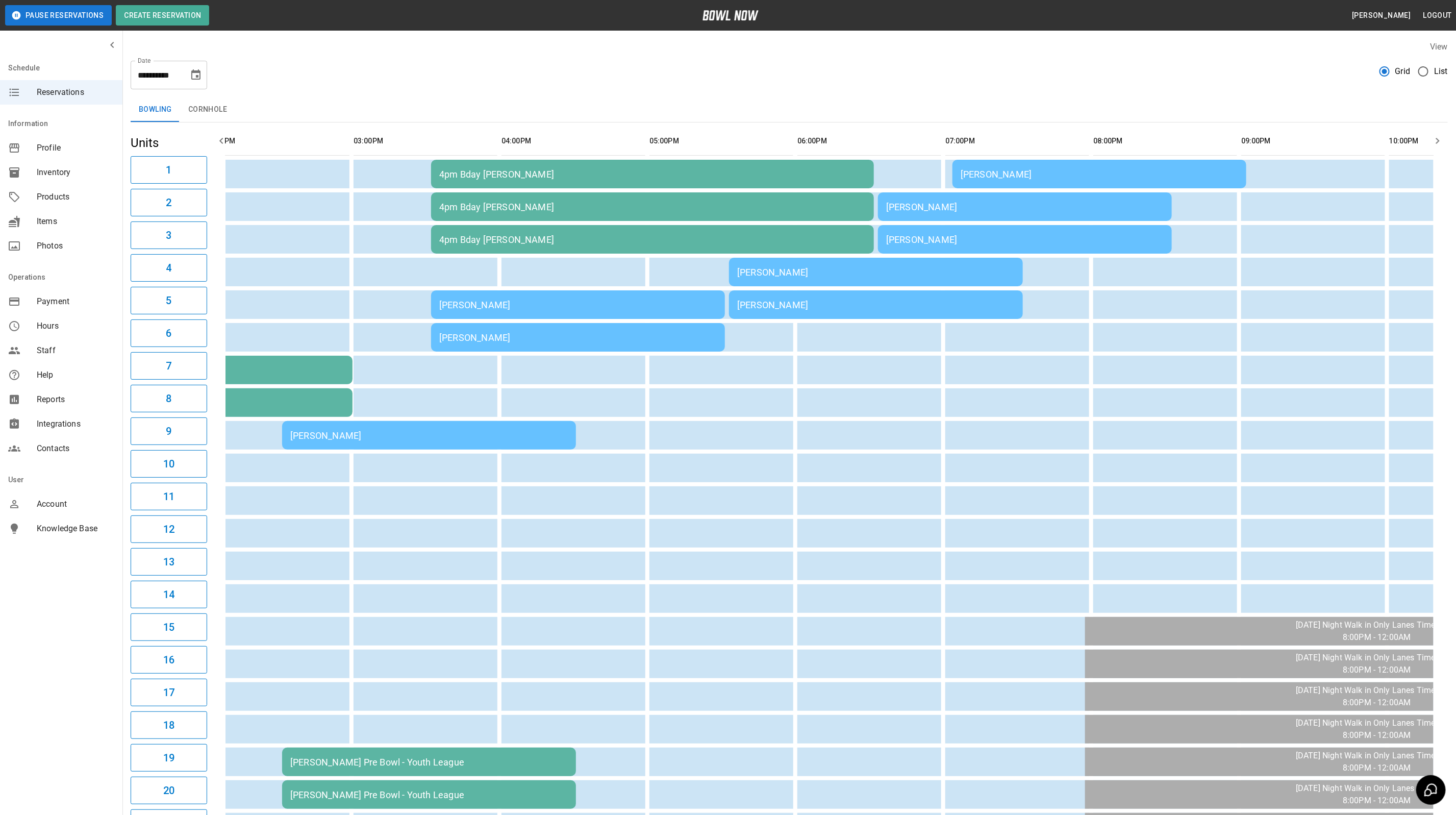
click at [1060, 178] on div "[PERSON_NAME]" at bounding box center [1099, 174] width 277 height 10
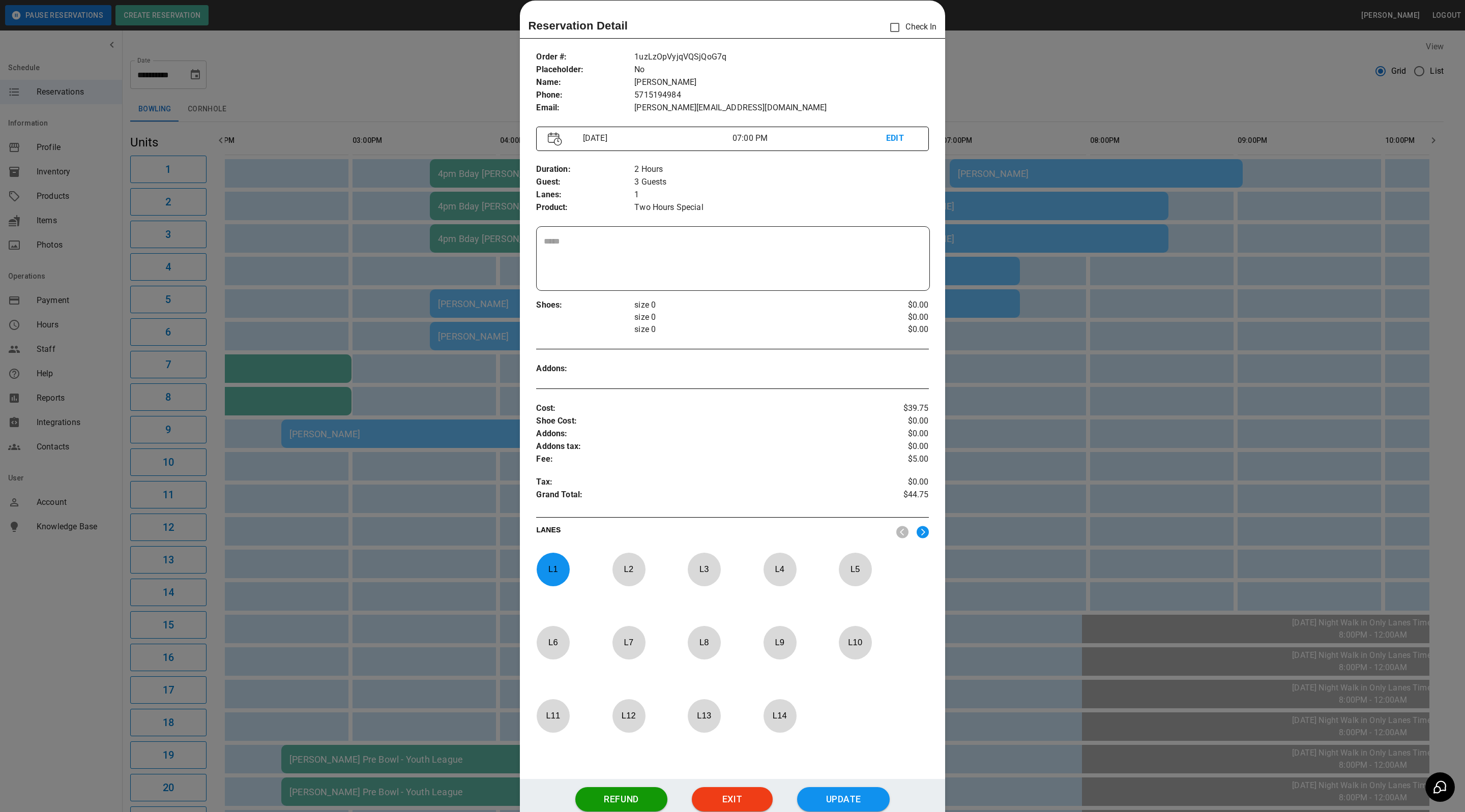
click at [949, 235] on div at bounding box center [732, 406] width 1465 height 812
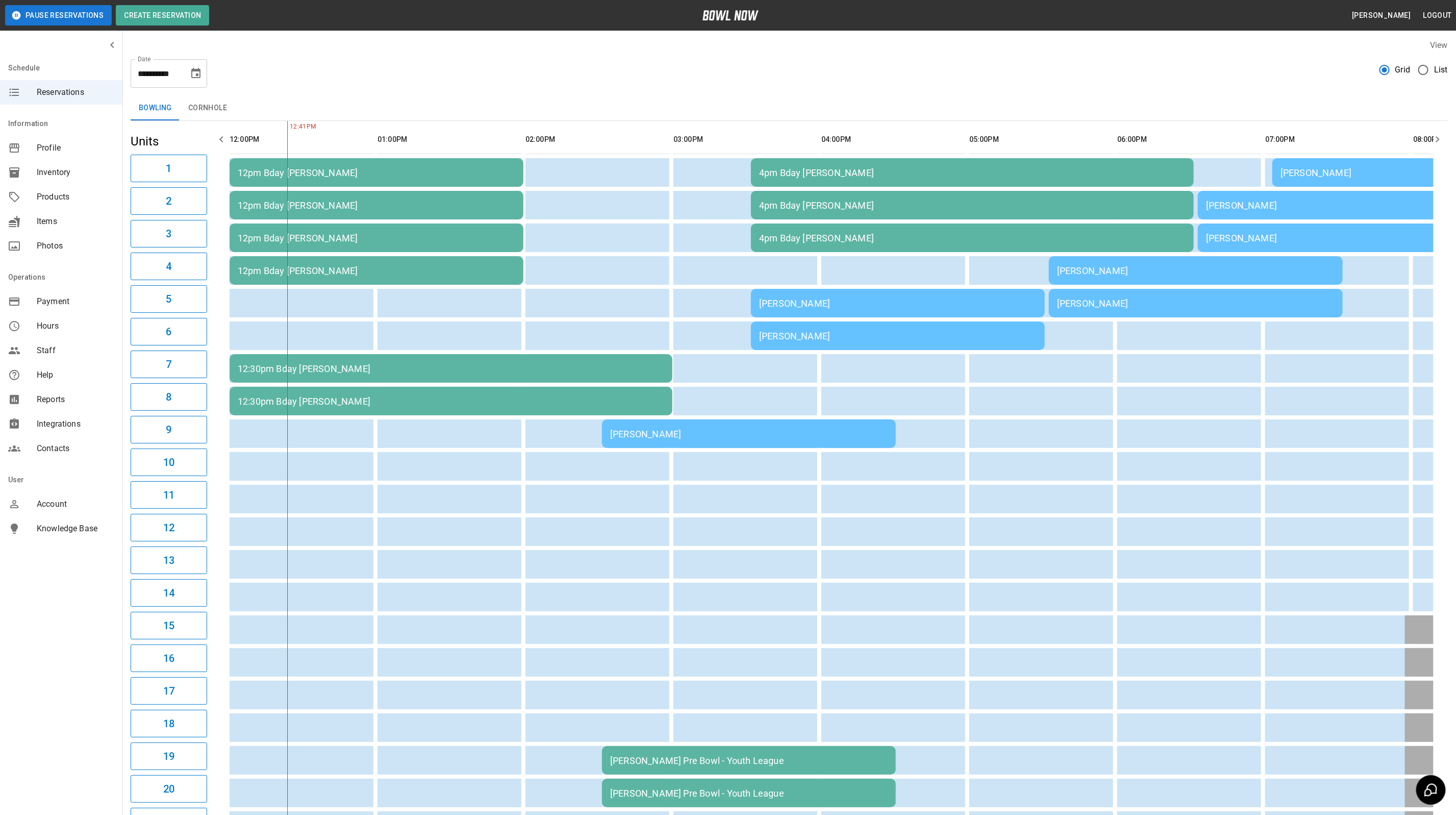
scroll to position [0, 0]
